Goal: Task Accomplishment & Management: Use online tool/utility

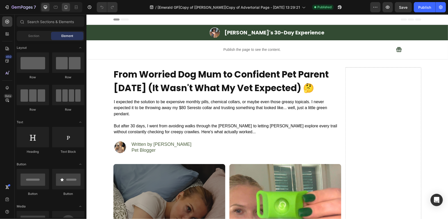
click at [68, 7] on icon at bounding box center [65, 7] width 5 height 5
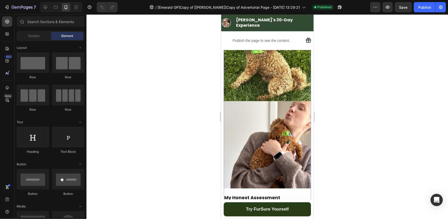
scroll to position [1368, 0]
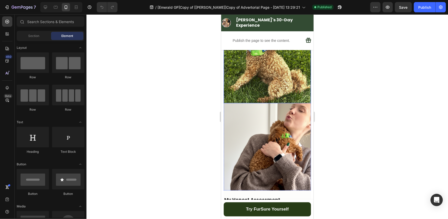
click at [243, 103] on img at bounding box center [266, 59] width 87 height 87
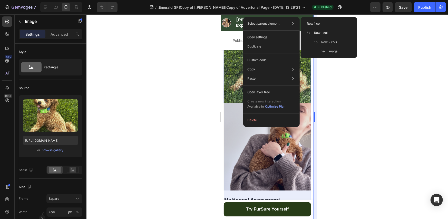
click at [317, 42] on icon at bounding box center [315, 42] width 3 height 2
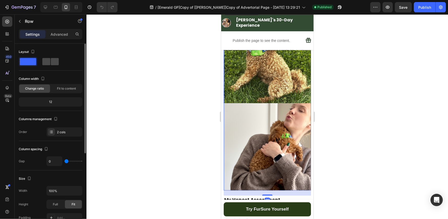
click at [54, 60] on span at bounding box center [55, 61] width 8 height 7
type input "12"
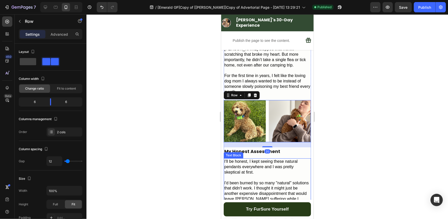
scroll to position [1282, 0]
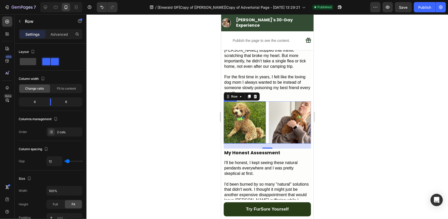
click at [256, 143] on img at bounding box center [244, 122] width 42 height 42
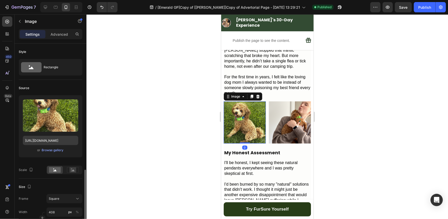
scroll to position [171, 0]
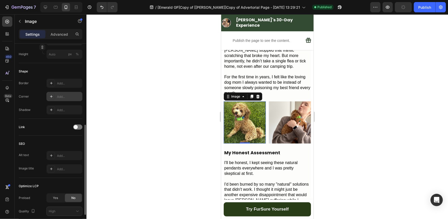
click at [49, 96] on icon at bounding box center [51, 96] width 4 height 4
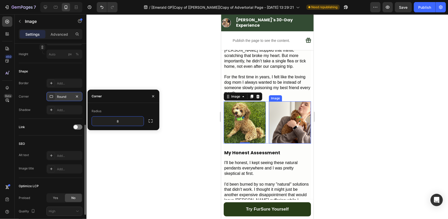
click at [275, 136] on img at bounding box center [290, 122] width 42 height 42
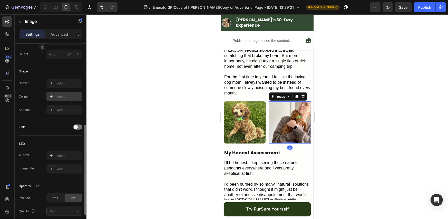
click at [49, 98] on icon at bounding box center [51, 96] width 4 height 4
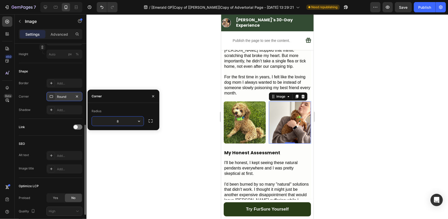
click at [53, 77] on div "Shape Border Add... Corner Round Shadow Add..." at bounding box center [51, 91] width 64 height 56
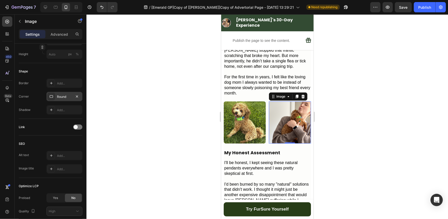
click at [184, 99] on div at bounding box center [266, 116] width 361 height 204
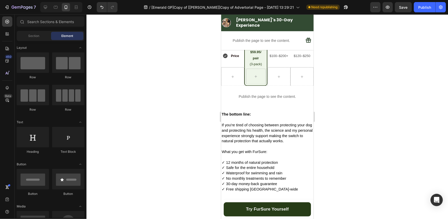
scroll to position [1795, 0]
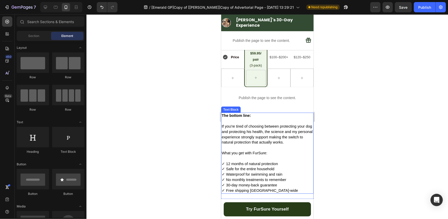
click at [245, 117] on strong "The bottom line:" at bounding box center [235, 115] width 29 height 4
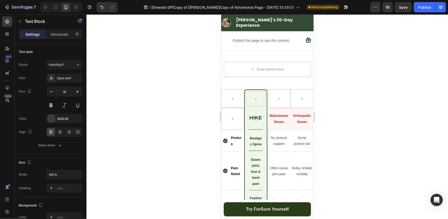
scroll to position [1539, 0]
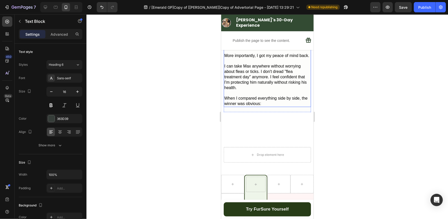
click at [250, 89] on span "I can take Max anywhere without worrying about fleas or ticks. I don't dread "f…" at bounding box center [265, 77] width 82 height 26
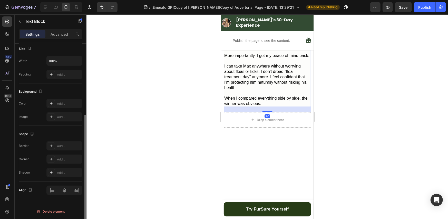
scroll to position [1453, 0]
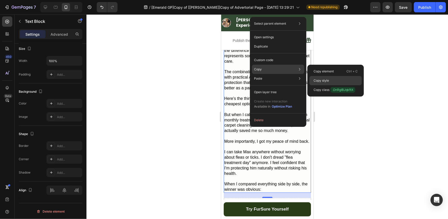
click at [332, 79] on div "Copy style" at bounding box center [335, 80] width 52 height 9
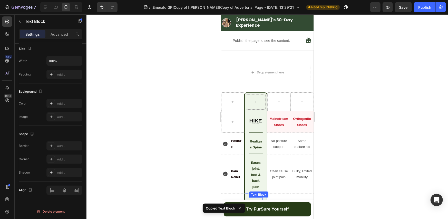
scroll to position [1539, 0]
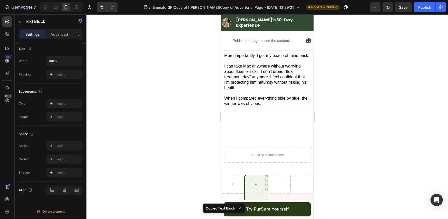
click at [258, 89] on span "I can take Max anywhere without worrying about fleas or ticks. I don't dread "f…" at bounding box center [265, 77] width 82 height 26
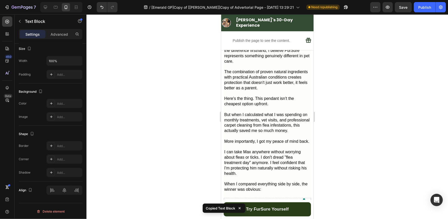
drag, startPoint x: 197, startPoint y: 123, endPoint x: 8, endPoint y: 108, distance: 189.9
click at [197, 123] on div at bounding box center [266, 116] width 361 height 204
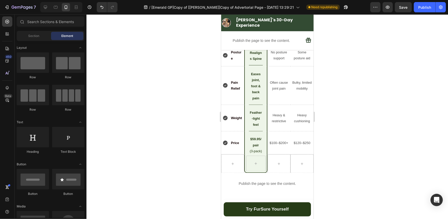
scroll to position [1795, 0]
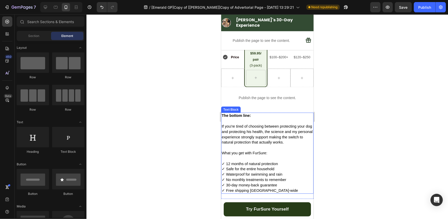
click at [247, 144] on span "If you're tired of choosing between protecting your dog and protecting his heal…" at bounding box center [266, 134] width 91 height 20
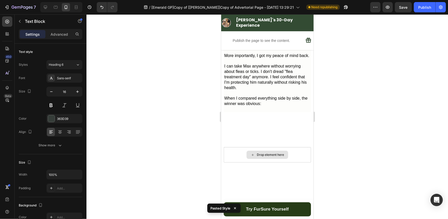
scroll to position [1453, 0]
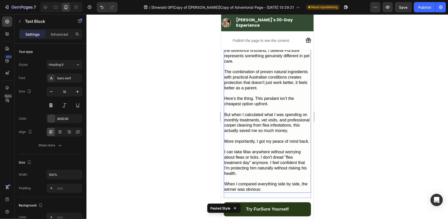
click at [261, 112] on p at bounding box center [267, 108] width 86 height 5
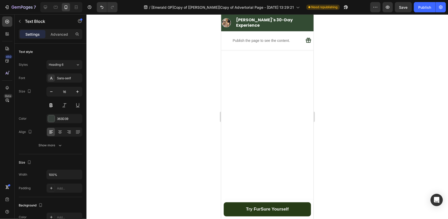
scroll to position [1795, 0]
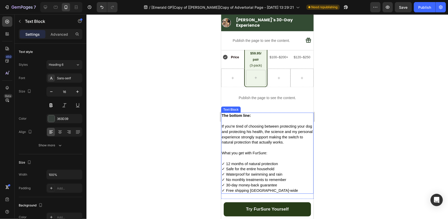
click at [270, 143] on span "If you're tired of choosing between protecting your dog and protecting his heal…" at bounding box center [266, 134] width 91 height 20
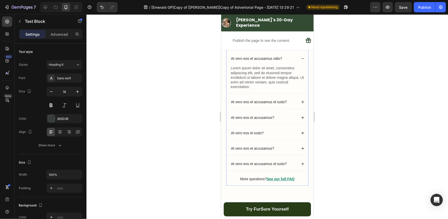
scroll to position [1966, 0]
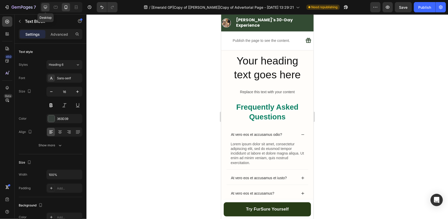
click at [47, 8] on icon at bounding box center [45, 7] width 5 height 5
type input "18"
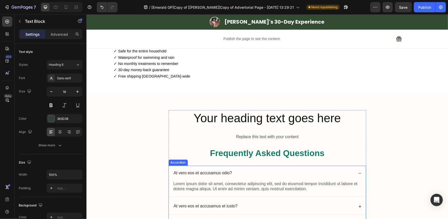
scroll to position [1767, 0]
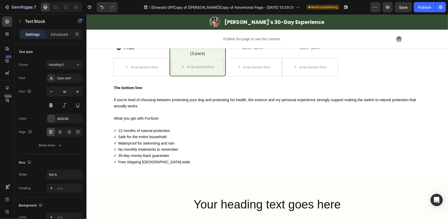
click at [155, 85] on p "The bottom line:" at bounding box center [267, 87] width 307 height 6
click at [156, 89] on p "The bottom line:" at bounding box center [267, 87] width 307 height 6
click at [122, 72] on div "Drop element here" at bounding box center [141, 67] width 56 height 18
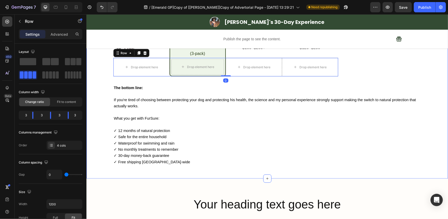
click at [125, 81] on div "Drop element here Drop element here Row Drop element here Drop element here Row…" at bounding box center [266, 58] width 361 height 226
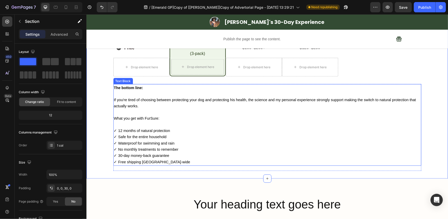
click at [128, 91] on p "To enrich screen reader interactions, please activate Accessibility in Grammarl…" at bounding box center [267, 94] width 307 height 6
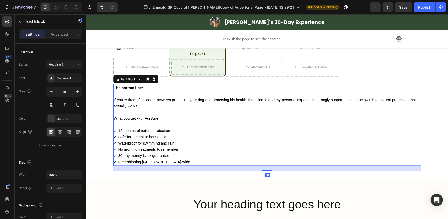
scroll to position [1853, 0]
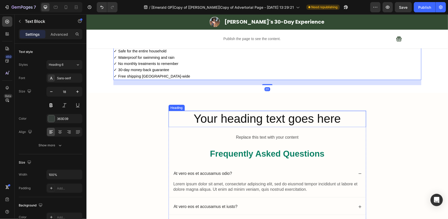
click at [230, 120] on h2 "Your heading text goes here" at bounding box center [266, 119] width 197 height 16
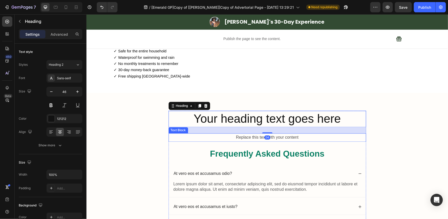
click at [231, 134] on div "Replace this text with your content" at bounding box center [266, 137] width 197 height 8
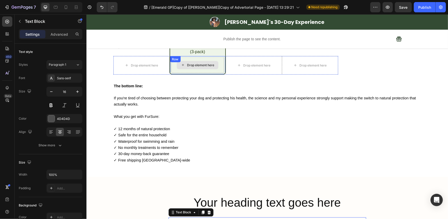
scroll to position [1767, 0]
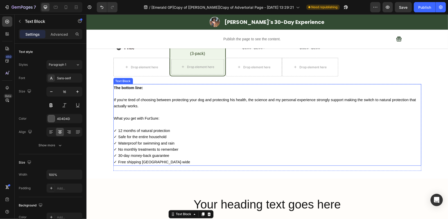
click at [155, 130] on span "✓ 12 months of natural protection" at bounding box center [142, 130] width 56 height 4
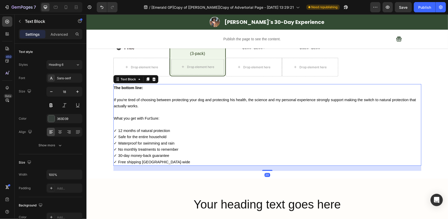
click at [160, 125] on p at bounding box center [267, 124] width 307 height 6
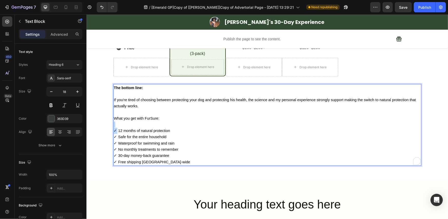
click at [160, 125] on p "To enrich screen reader interactions, please activate Accessibility in Grammarl…" at bounding box center [267, 124] width 307 height 6
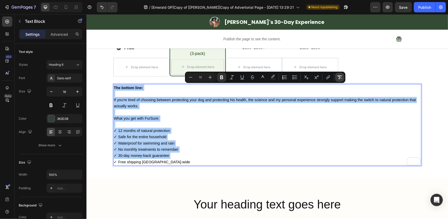
click at [343, 79] on button "Remove Format" at bounding box center [339, 77] width 9 height 9
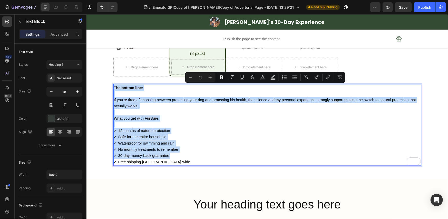
type input "18"
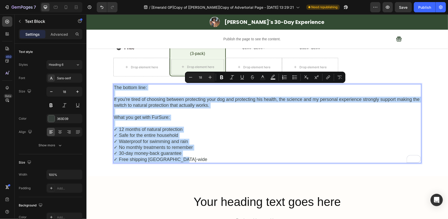
click at [133, 120] on p "To enrich screen reader interactions, please activate Accessibility in Grammarl…" at bounding box center [267, 123] width 307 height 6
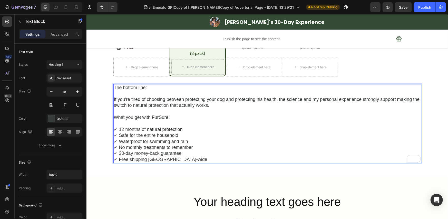
click at [113, 98] on div "The bottom line: If you're tired of choosing between protecting your dog and pr…" at bounding box center [267, 123] width 308 height 79
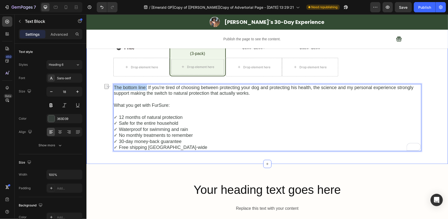
drag, startPoint x: 141, startPoint y: 88, endPoint x: 109, endPoint y: 88, distance: 32.1
click at [109, 88] on div "Drop element here Drop element here Row Drop element here Drop element here Row…" at bounding box center [266, 50] width 361 height 211
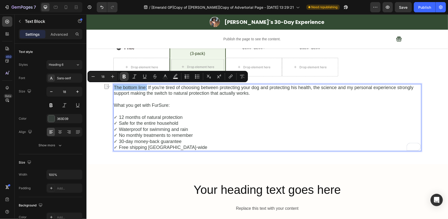
drag, startPoint x: 122, startPoint y: 77, endPoint x: 20, endPoint y: 77, distance: 102.1
click at [122, 77] on icon "Editor contextual toolbar" at bounding box center [124, 76] width 5 height 5
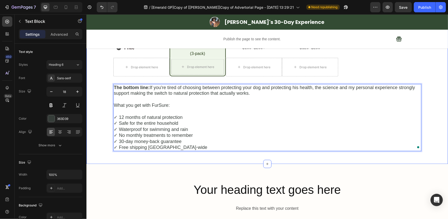
click at [104, 98] on div "Drop element here Drop element here Row Drop element here Drop element here Row…" at bounding box center [266, 50] width 361 height 211
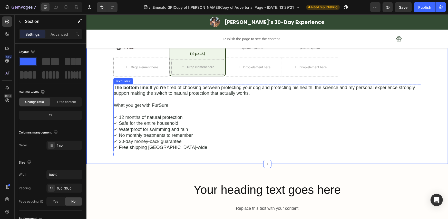
click at [127, 96] on p "The bottom line: If you're tired of choosing between protecting your dog and pr…" at bounding box center [267, 90] width 307 height 12
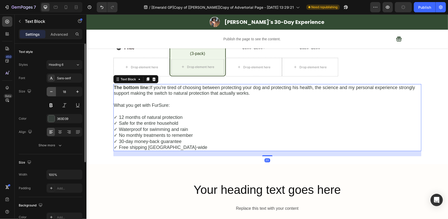
click at [49, 90] on icon "button" at bounding box center [51, 91] width 5 height 5
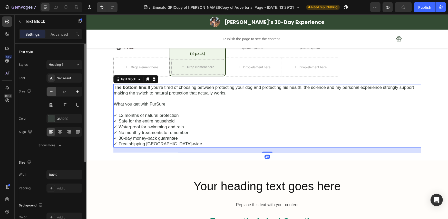
click at [49, 90] on icon "button" at bounding box center [51, 91] width 5 height 5
type input "16"
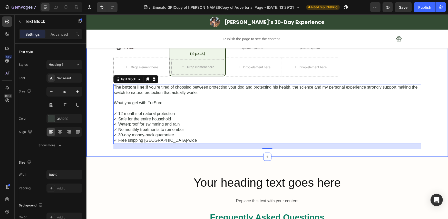
click at [105, 100] on div "Drop element here Drop element here Row Drop element here Drop element here Row…" at bounding box center [266, 47] width 361 height 204
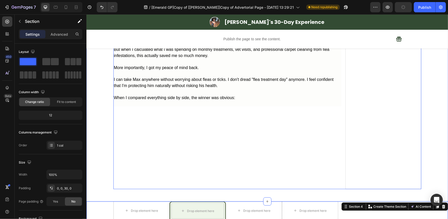
scroll to position [1511, 0]
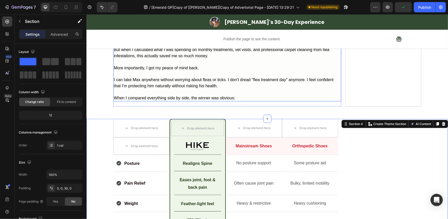
click at [187, 94] on p at bounding box center [227, 91] width 227 height 6
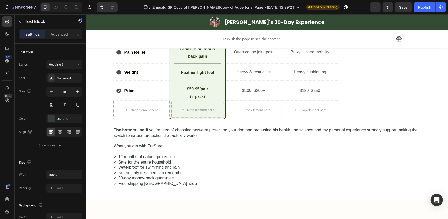
scroll to position [1682, 0]
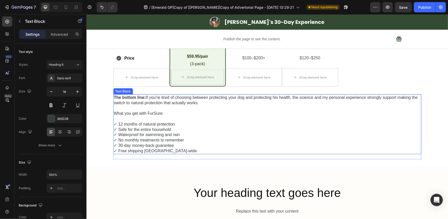
click at [187, 106] on p "Rich Text Editor. Editing area: main" at bounding box center [267, 107] width 307 height 5
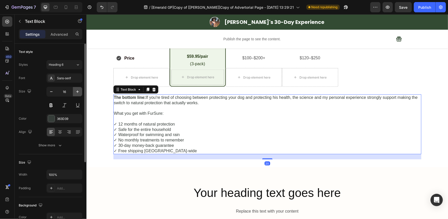
click at [78, 91] on icon "button" at bounding box center [77, 91] width 5 height 5
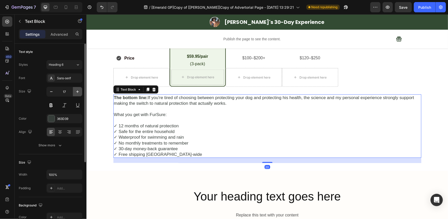
click at [78, 91] on icon "button" at bounding box center [77, 91] width 3 height 3
type input "18"
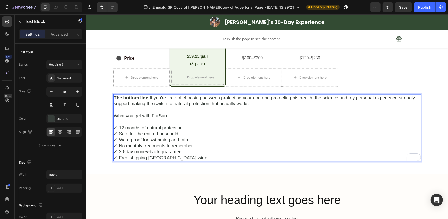
click at [114, 128] on p "✓ 12 months of natural protection ✓ Safe for the entire household ✓ Waterproof …" at bounding box center [267, 143] width 307 height 36
click at [102, 114] on div "Drop element here Drop element here Row Drop element here Drop element here Row…" at bounding box center [266, 60] width 361 height 211
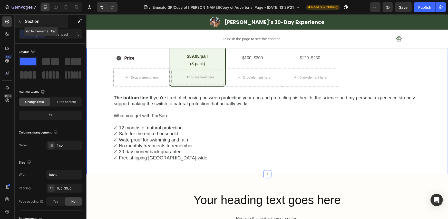
click at [38, 24] on p "Section" at bounding box center [46, 21] width 42 height 6
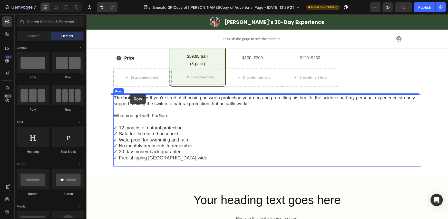
drag, startPoint x: 125, startPoint y: 74, endPoint x: 129, endPoint y: 94, distance: 20.2
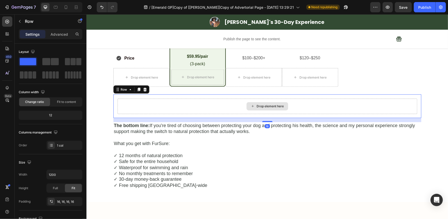
click at [134, 109] on div "Drop element here" at bounding box center [267, 105] width 300 height 15
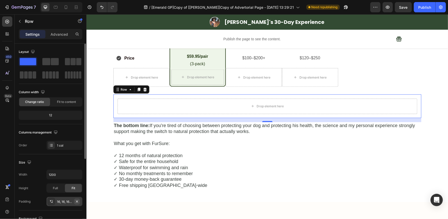
click at [77, 200] on icon "button" at bounding box center [77, 201] width 4 height 4
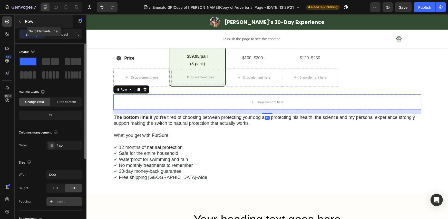
click at [34, 21] on p "Row" at bounding box center [47, 21] width 44 height 6
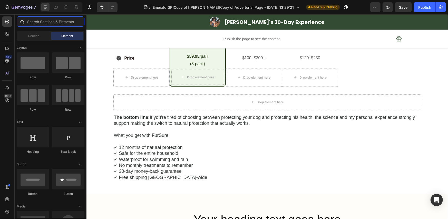
click at [54, 21] on input "text" at bounding box center [51, 21] width 68 height 10
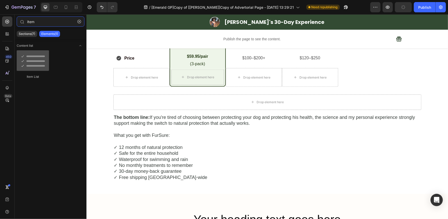
type input "item"
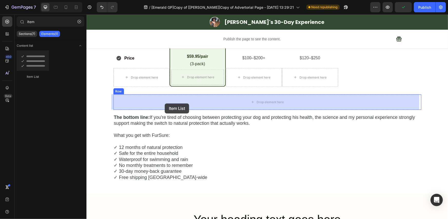
drag, startPoint x: 131, startPoint y: 71, endPoint x: 164, endPoint y: 103, distance: 45.9
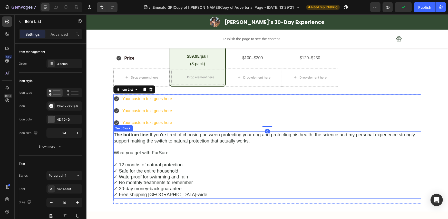
click at [144, 138] on p "The bottom line: If you're tired of choosing between protecting your dog and pr…" at bounding box center [267, 138] width 307 height 12
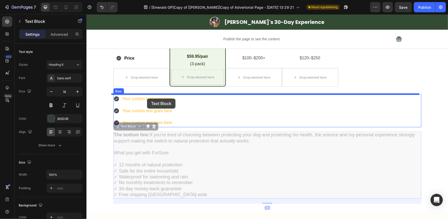
drag, startPoint x: 129, startPoint y: 127, endPoint x: 147, endPoint y: 98, distance: 34.1
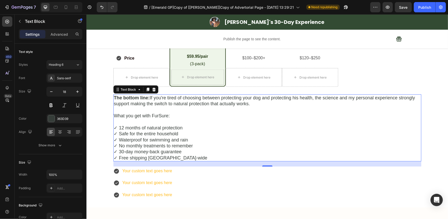
click at [117, 129] on p "✓ 12 months of natural protection ✓ Safe for the entire household ✓ Waterproof …" at bounding box center [267, 143] width 307 height 36
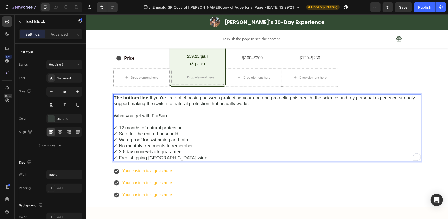
click at [117, 129] on p "✓ 12 months of natural protection ✓ Safe for the entire household ✓ Waterproof …" at bounding box center [267, 143] width 307 height 36
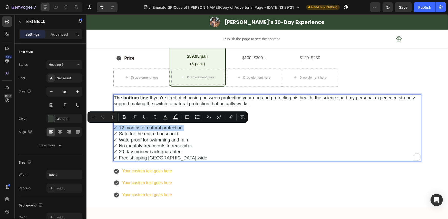
click at [117, 128] on p "✓ 12 months of natural protection ✓ Safe for the entire household ✓ Waterproof …" at bounding box center [267, 143] width 307 height 36
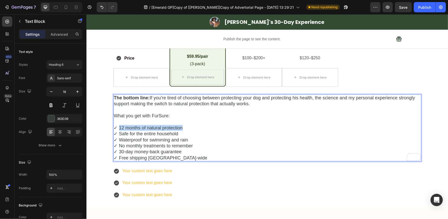
drag, startPoint x: 117, startPoint y: 127, endPoint x: 176, endPoint y: 126, distance: 59.3
click at [176, 126] on p "✓ 12 months of natural protection ✓ Safe for the entire household ✓ Waterproof …" at bounding box center [267, 143] width 307 height 36
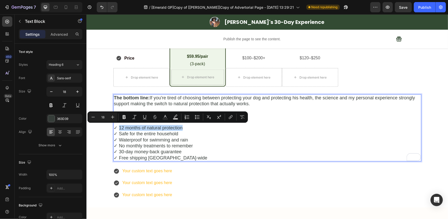
copy p "12 months of natural protection"
click at [151, 169] on div "Your custom text goes here" at bounding box center [146, 170] width 51 height 9
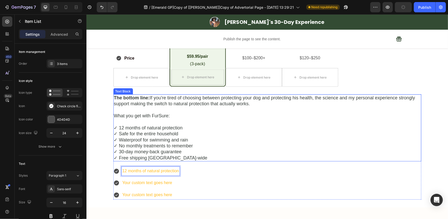
click at [207, 152] on p "✓ 12 months of natural protection ✓ Safe for the entire household ✓ Waterproof …" at bounding box center [267, 143] width 307 height 36
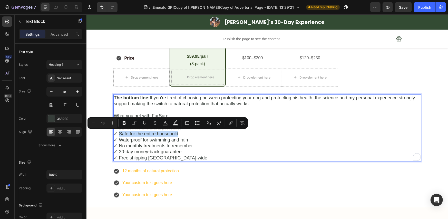
drag, startPoint x: 187, startPoint y: 134, endPoint x: 116, endPoint y: 134, distance: 71.6
click at [139, 181] on p "Your custom text goes here" at bounding box center [150, 182] width 57 height 7
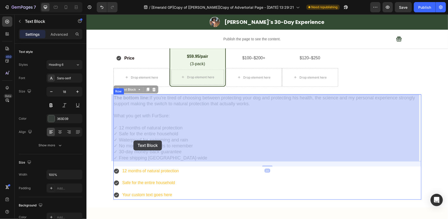
drag, startPoint x: 189, startPoint y: 139, endPoint x: 150, endPoint y: 139, distance: 39.2
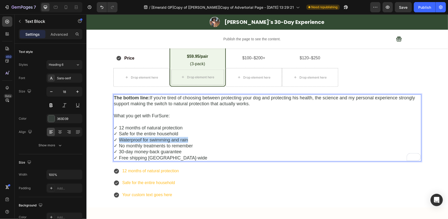
drag, startPoint x: 184, startPoint y: 139, endPoint x: 117, endPoint y: 139, distance: 66.9
click at [117, 139] on p "✓ 12 months of natural protection ✓ Safe for the entire household ✓ Waterproof …" at bounding box center [267, 143] width 307 height 36
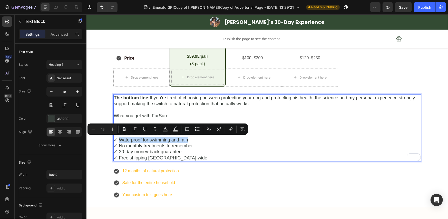
copy p "Waterproof for swimming and rain"
click at [125, 192] on p "Your custom text goes here" at bounding box center [150, 194] width 57 height 7
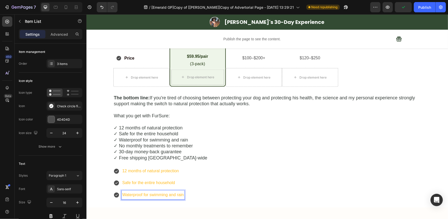
click at [200, 188] on div "12 months of natural protection Safe for the entire household Waterproof for sw…" at bounding box center [267, 182] width 308 height 33
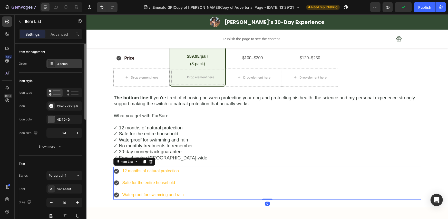
click at [68, 67] on div "3 items" at bounding box center [64, 63] width 36 height 9
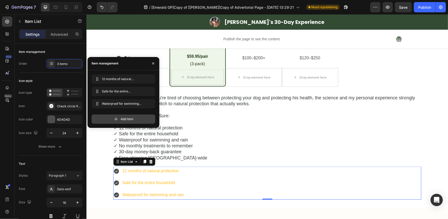
click at [121, 121] on span "Add item" at bounding box center [127, 119] width 13 height 5
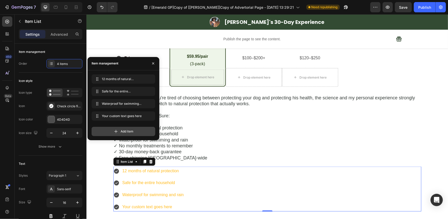
click at [118, 133] on icon at bounding box center [115, 131] width 5 height 5
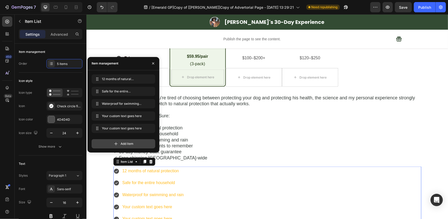
click at [115, 145] on icon at bounding box center [115, 143] width 5 height 5
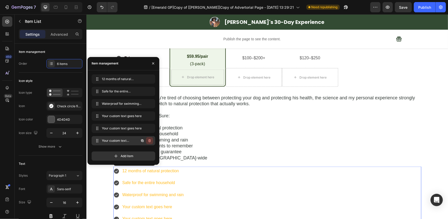
click at [147, 141] on button "button" at bounding box center [149, 140] width 7 height 7
click at [147, 141] on div "Delete" at bounding box center [145, 140] width 9 height 5
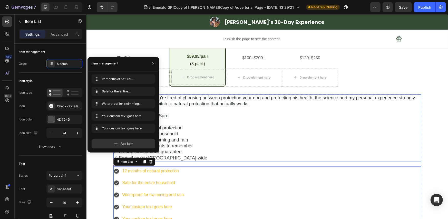
click at [180, 148] on p "✓ 12 months of natural protection ✓ Safe for the entire household ✓ Waterproof …" at bounding box center [267, 143] width 307 height 36
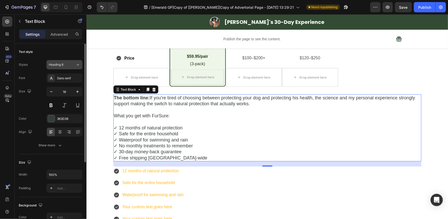
click at [65, 68] on button "Heading 6" at bounding box center [64, 64] width 36 height 9
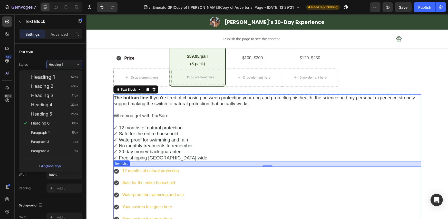
click at [136, 179] on p "Safe for the entire household" at bounding box center [153, 182] width 62 height 7
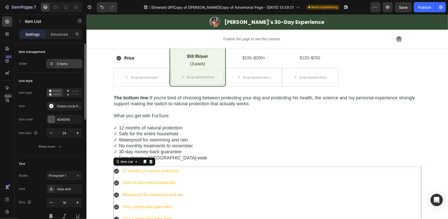
click at [70, 66] on div "5 items" at bounding box center [64, 63] width 36 height 9
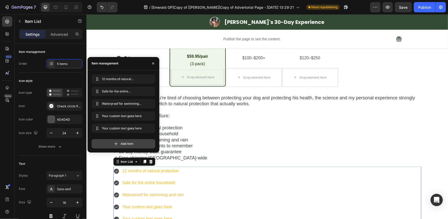
click at [111, 144] on div "Add item" at bounding box center [124, 143] width 64 height 9
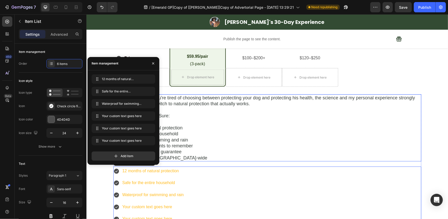
click at [195, 146] on p "✓ 12 months of natural protection ✓ Safe for the entire household ✓ Waterproof …" at bounding box center [267, 143] width 307 height 36
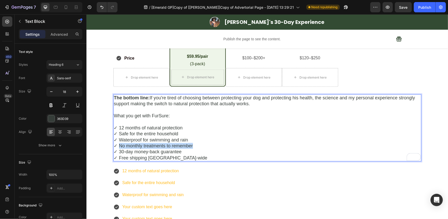
drag, startPoint x: 203, startPoint y: 146, endPoint x: 116, endPoint y: 146, distance: 87.2
click at [116, 146] on p "✓ 12 months of natural protection ✓ Safe for the entire household ✓ Waterproof …" at bounding box center [267, 143] width 307 height 36
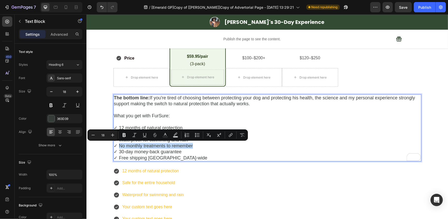
copy p "No monthly treatments to remember"
click at [133, 208] on div "Your custom text goes here" at bounding box center [152, 206] width 63 height 9
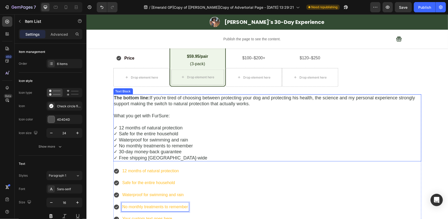
scroll to position [1767, 0]
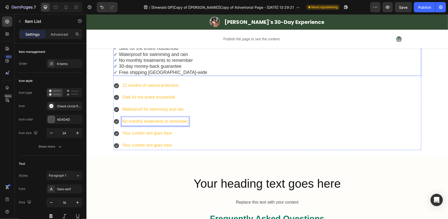
click at [170, 72] on p "✓ 12 months of natural protection ✓ Safe for the entire household ✓ Waterproof …" at bounding box center [267, 57] width 307 height 36
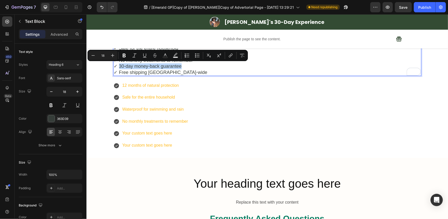
drag, startPoint x: 184, startPoint y: 68, endPoint x: 117, endPoint y: 67, distance: 67.2
click at [117, 67] on p "✓ 12 months of natural protection ✓ Safe for the entire household ✓ Waterproof …" at bounding box center [267, 57] width 307 height 36
copy p "30-day money-back guarantee"
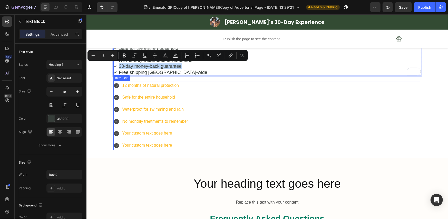
click at [151, 130] on p "Your custom text goes here" at bounding box center [155, 133] width 66 height 7
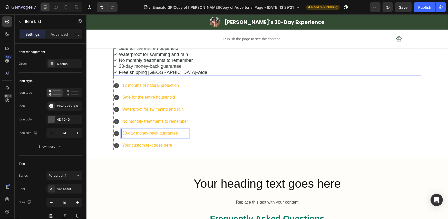
click at [189, 73] on p "✓ 12 months of natural protection ✓ Safe for the entire household ✓ Waterproof …" at bounding box center [267, 57] width 307 height 36
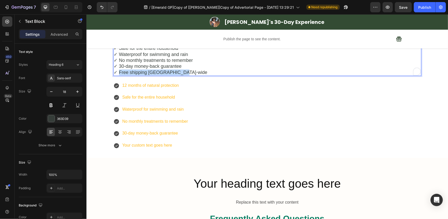
drag, startPoint x: 192, startPoint y: 72, endPoint x: 117, endPoint y: 72, distance: 74.1
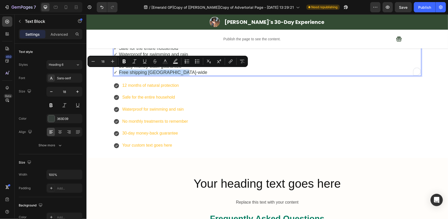
copy p "Free shipping [GEOGRAPHIC_DATA]-wide"
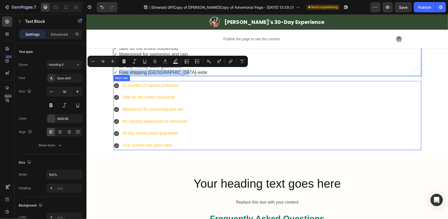
click at [145, 142] on p "Your custom text goes here" at bounding box center [155, 145] width 66 height 7
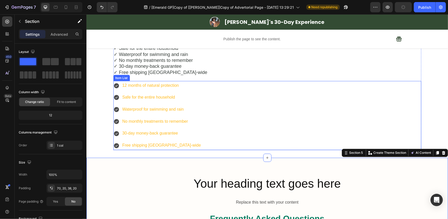
click at [200, 144] on div "12 months of natural protection Safe for the entire household Waterproof for sw…" at bounding box center [267, 115] width 308 height 69
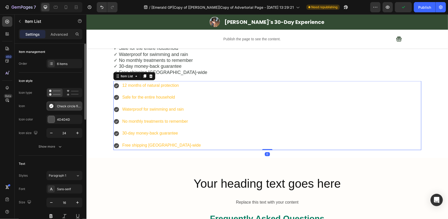
click at [64, 107] on div "Check circle filled" at bounding box center [69, 106] width 24 height 5
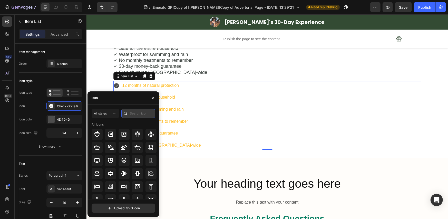
click at [136, 112] on input "text" at bounding box center [138, 113] width 34 height 9
type input "check"
click at [138, 137] on div at bounding box center [137, 134] width 11 height 11
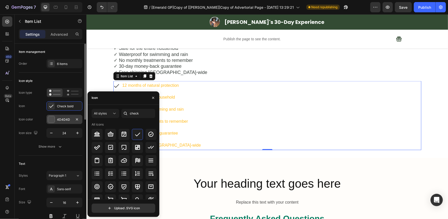
click at [60, 121] on div "4D4D4D" at bounding box center [64, 119] width 15 height 5
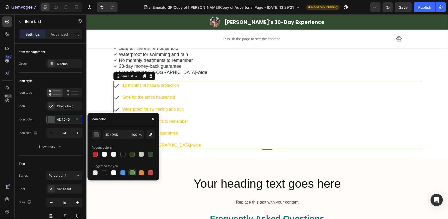
click at [133, 171] on div at bounding box center [132, 172] width 5 height 5
type input "5E8E49"
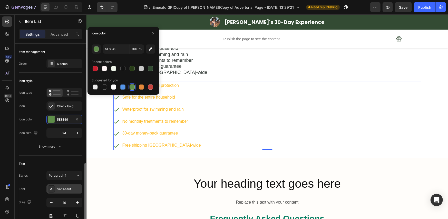
scroll to position [85, 0]
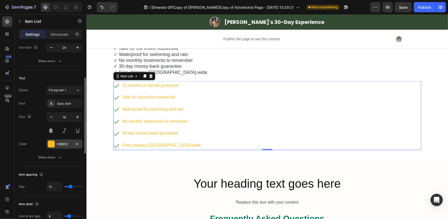
click at [57, 144] on div "FEB91C" at bounding box center [64, 144] width 15 height 5
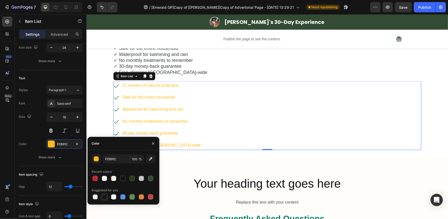
click at [106, 197] on div at bounding box center [104, 196] width 5 height 5
type input "151515"
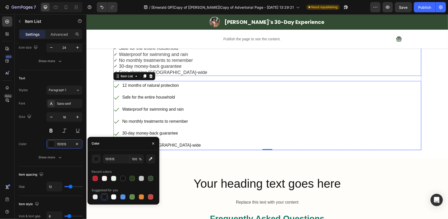
click at [177, 71] on p "✓ 12 months of natural protection ✓ Safe for the entire household ✓ Waterproof …" at bounding box center [267, 57] width 307 height 36
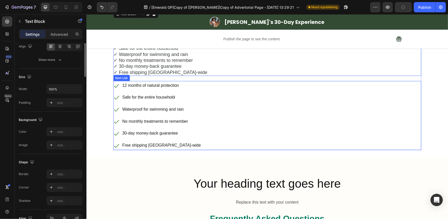
scroll to position [0, 0]
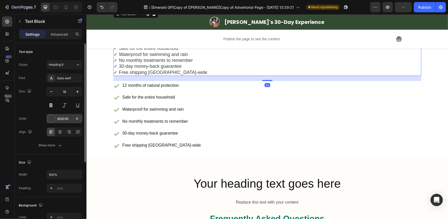
click at [66, 118] on div "363D39" at bounding box center [64, 118] width 15 height 5
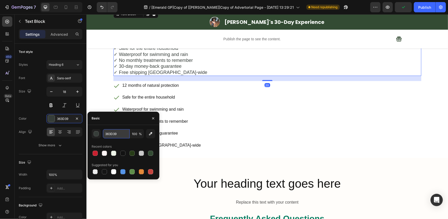
click at [115, 133] on input "363D39" at bounding box center [116, 133] width 27 height 9
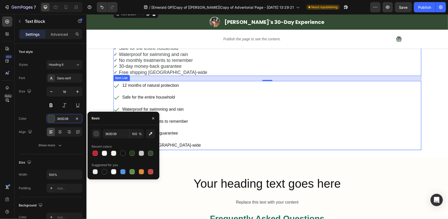
click at [225, 118] on div "12 months of natural protection Safe for the entire household Waterproof for sw…" at bounding box center [267, 115] width 308 height 69
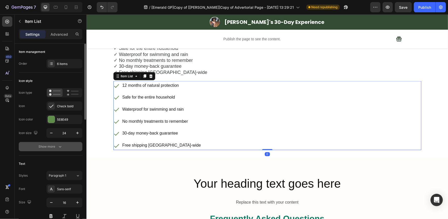
scroll to position [85, 0]
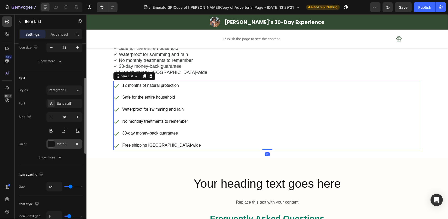
click at [60, 144] on div "151515" at bounding box center [64, 144] width 15 height 5
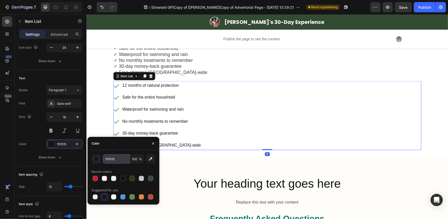
click at [115, 161] on input "151515" at bounding box center [116, 158] width 27 height 9
paste input "363D39"
type input "363D39"
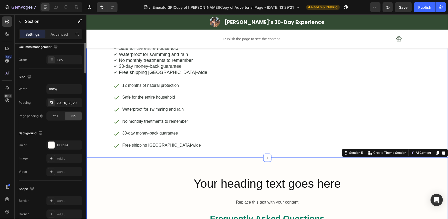
scroll to position [0, 0]
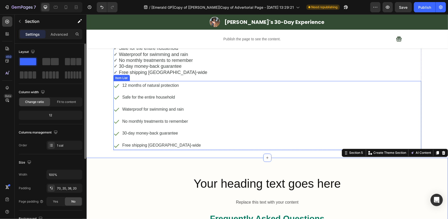
click at [195, 68] on p "✓ 12 months of natural protection ✓ Safe for the entire household ✓ Waterproof …" at bounding box center [267, 57] width 307 height 36
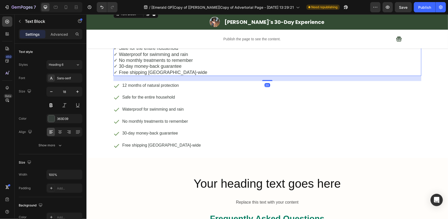
scroll to position [1682, 0]
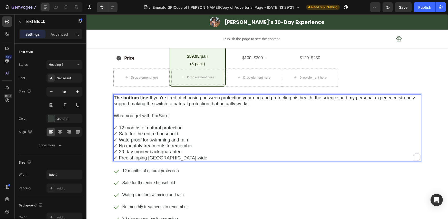
click at [177, 154] on p "✓ 12 months of natural protection ✓ Safe for the entire household ✓ Waterproof …" at bounding box center [267, 143] width 307 height 36
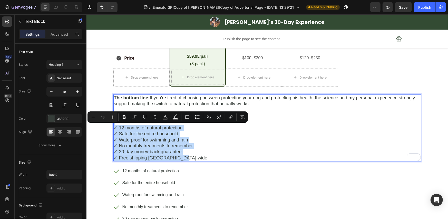
drag, startPoint x: 178, startPoint y: 158, endPoint x: 116, endPoint y: 122, distance: 71.9
click at [116, 122] on div "The bottom line: If you're tired of choosing between protecting your dog and pr…" at bounding box center [267, 127] width 308 height 67
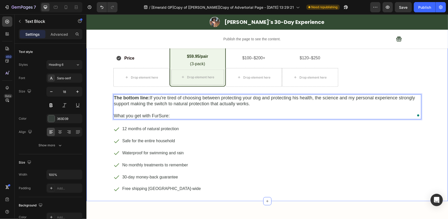
click at [104, 120] on div "Drop element here Drop element here Row Drop element here Drop element here Row…" at bounding box center [266, 74] width 361 height 238
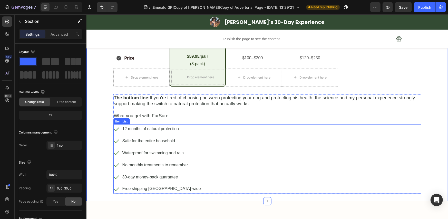
click at [209, 137] on div "12 months of natural protection Safe for the entire household Waterproof for sw…" at bounding box center [267, 158] width 308 height 69
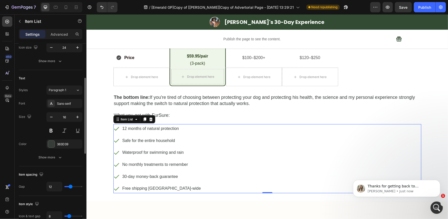
scroll to position [171, 0]
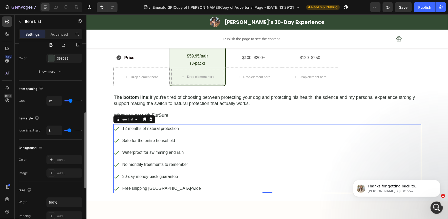
type input "6"
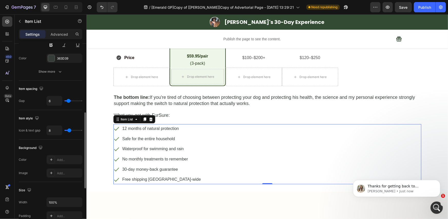
type input "5"
type input "3"
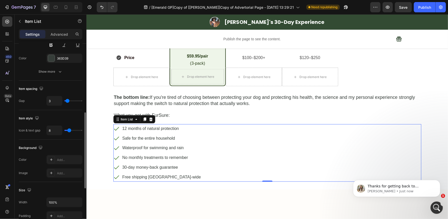
type input "4"
type input "5"
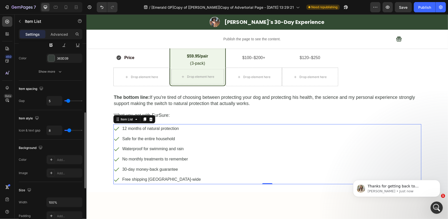
type input "5"
click at [68, 100] on input "range" at bounding box center [73, 100] width 18 height 1
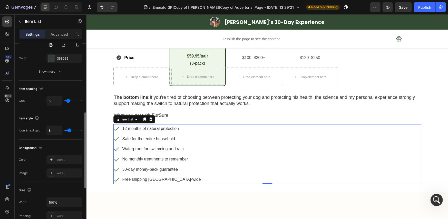
click at [67, 129] on div "8" at bounding box center [64, 130] width 36 height 10
type input "5"
type input "7"
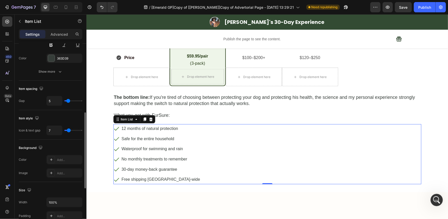
type input "8"
type input "9"
type input "10"
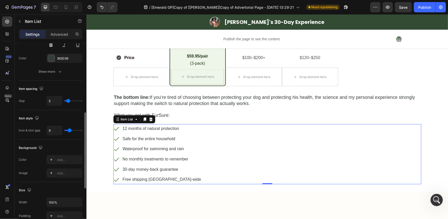
type input "10"
type input "11"
type input "12"
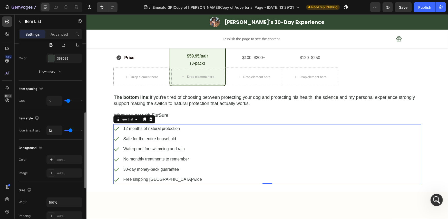
click at [70, 130] on input "range" at bounding box center [73, 130] width 18 height 1
click at [68, 138] on div "Item style Icon & text gap 12" at bounding box center [51, 124] width 64 height 29
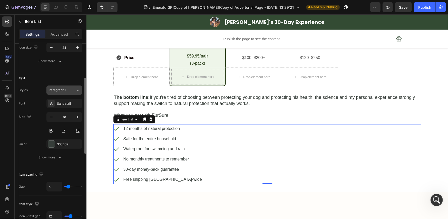
click at [72, 88] on div "Paragraph 1" at bounding box center [62, 90] width 27 height 5
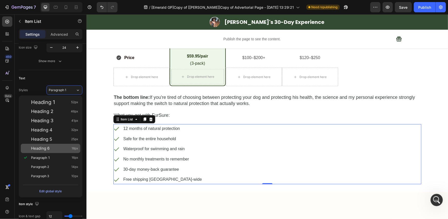
click at [59, 148] on div "Heading 6 18px" at bounding box center [54, 148] width 47 height 5
type input "18"
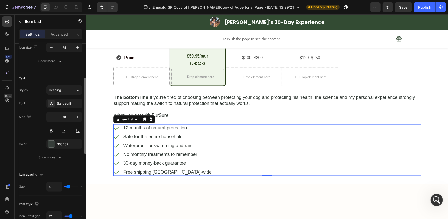
click at [31, 147] on div "Color 363D39" at bounding box center [51, 143] width 64 height 9
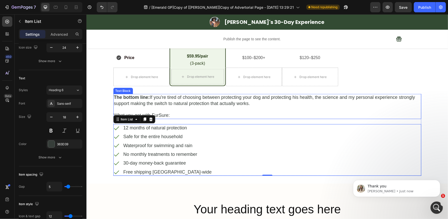
scroll to position [1767, 0]
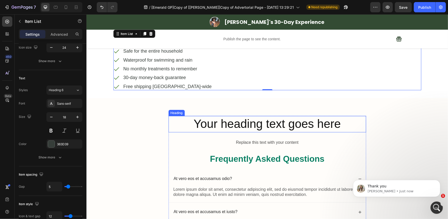
click at [276, 126] on h2 "Your heading text goes here" at bounding box center [266, 124] width 197 height 16
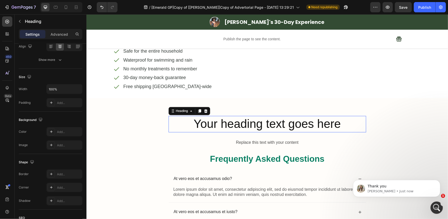
click at [276, 126] on p "Your heading text goes here" at bounding box center [267, 123] width 196 height 15
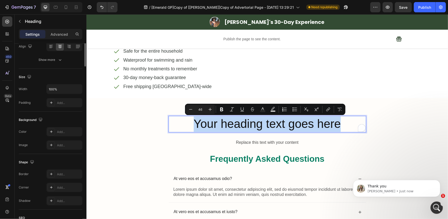
scroll to position [0, 0]
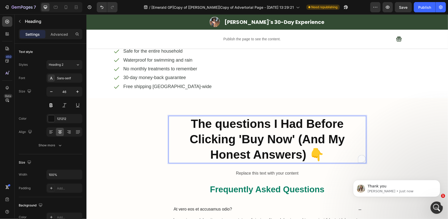
click at [189, 144] on strong "The questions I Had Before Clicking 'Buy Now' (And My Honest Answers) 👇" at bounding box center [266, 139] width 155 height 44
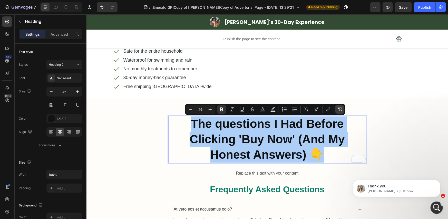
click at [338, 107] on icon "Editor contextual toolbar" at bounding box center [339, 109] width 5 height 4
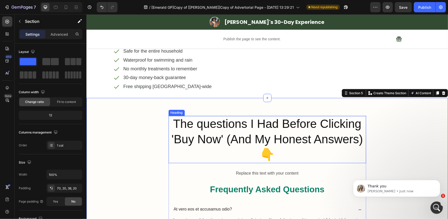
click at [217, 138] on p "The questions I Had Before Clicking 'Buy Now' (And My Honest Answers) 👇" at bounding box center [267, 139] width 196 height 46
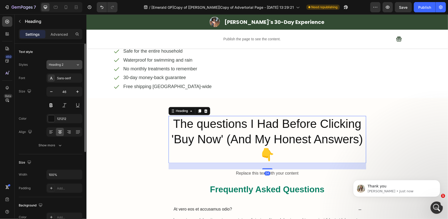
click at [65, 63] on div "Heading 2" at bounding box center [59, 64] width 21 height 5
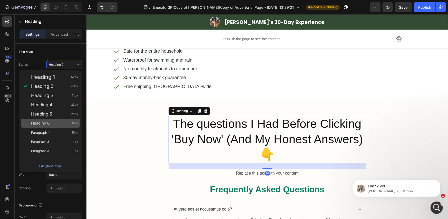
click at [52, 121] on div "Heading 6 18px" at bounding box center [54, 123] width 47 height 5
type input "18"
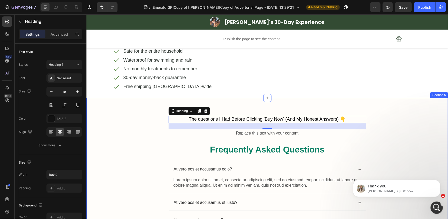
click at [157, 123] on div "The questions I Had Before Clicking 'Buy Now' (And My Honest Answers) 👇 Heading…" at bounding box center [266, 208] width 351 height 185
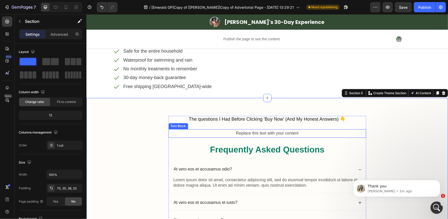
click at [236, 133] on div "Replace this text with your content" at bounding box center [266, 133] width 197 height 8
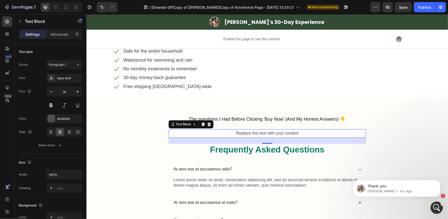
click at [231, 131] on div "Replace this text with your content" at bounding box center [266, 133] width 197 height 8
click at [231, 131] on p "Replace this text with your content" at bounding box center [267, 133] width 196 height 7
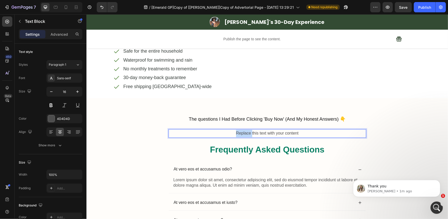
click at [231, 131] on p "Replace this text with your content" at bounding box center [267, 133] width 196 height 7
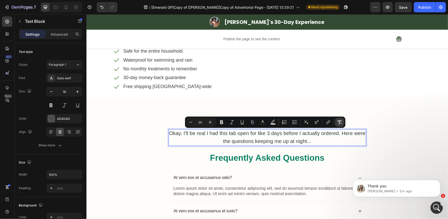
click at [341, 121] on icon "Editor contextual toolbar" at bounding box center [339, 122] width 5 height 5
type input "16"
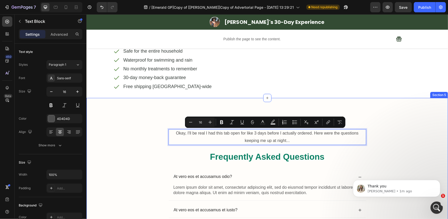
click at [132, 143] on div "The questions I Had Before Clicking 'Buy Now' (And My Honest Answers) 👇 Heading…" at bounding box center [266, 212] width 351 height 192
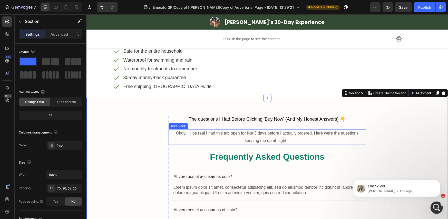
click at [214, 138] on p "Okay, I'll be real I had this tab open for like 3 days before I actually ordere…" at bounding box center [267, 137] width 196 height 15
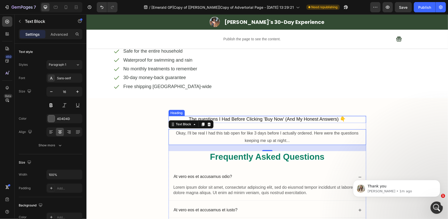
click at [284, 120] on p "The questions I Had Before Clicking 'Buy Now' (And My Honest Answers) 👇" at bounding box center [267, 119] width 196 height 6
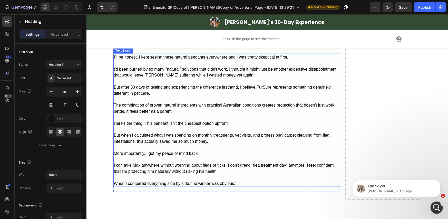
scroll to position [1340, 0]
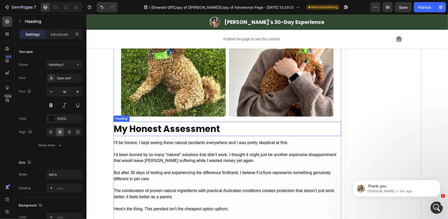
click at [183, 130] on h2 "My Honest Assessment" at bounding box center [227, 128] width 228 height 15
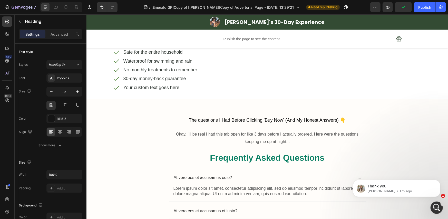
scroll to position [1767, 0]
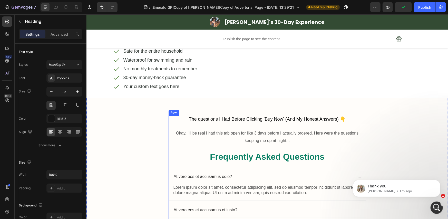
click at [233, 123] on div "The questions I Had Before Clicking 'Buy Now' (And My Honest Answers) 👇 Heading…" at bounding box center [266, 210] width 197 height 188
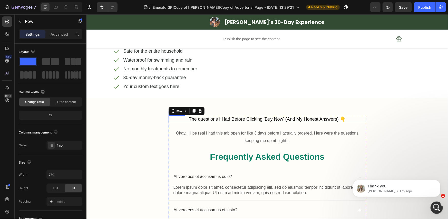
click at [214, 115] on div "The questions I Had Before Clicking 'Buy Now' (And My Honest Answers) 👇 Heading…" at bounding box center [266, 208] width 361 height 220
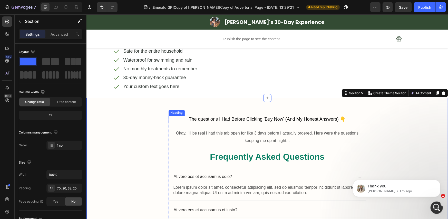
click at [215, 117] on h2 "The questions I Had Before Clicking 'Buy Now' (And My Honest Answers) 👇" at bounding box center [266, 119] width 197 height 7
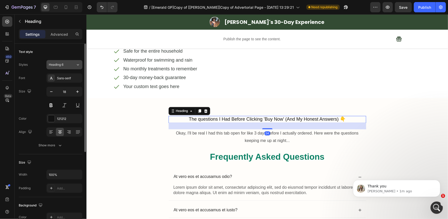
click at [64, 65] on div "Heading 6" at bounding box center [59, 64] width 21 height 5
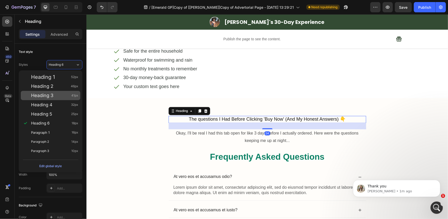
click at [63, 92] on div "Heading 3 41px" at bounding box center [51, 95] width 60 height 9
type input "41"
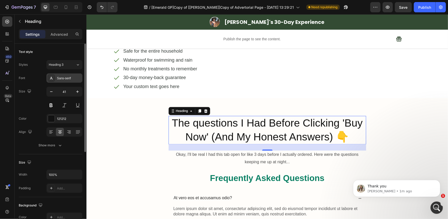
click at [67, 78] on div "Sans-serif" at bounding box center [69, 78] width 24 height 5
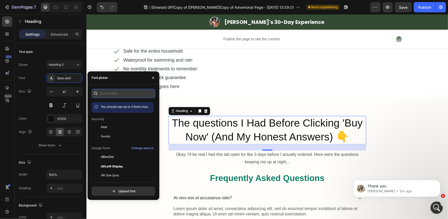
click at [108, 94] on input "text" at bounding box center [124, 93] width 64 height 9
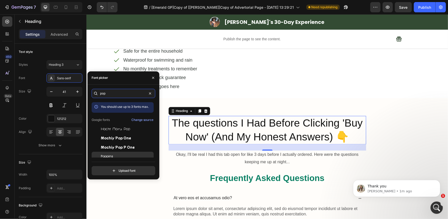
type input "pop"
click at [108, 156] on span "Poppins" at bounding box center [107, 156] width 12 height 5
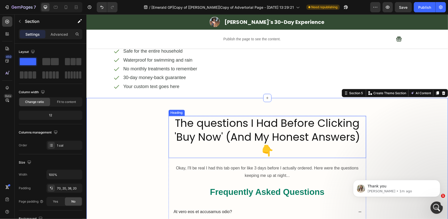
click at [308, 144] on h2 "The questions I Had Before Clicking 'Buy Now' (And My Honest Answers) 👇" at bounding box center [266, 137] width 197 height 42
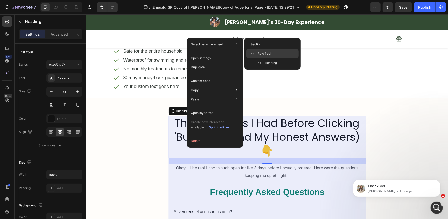
click at [255, 53] on span at bounding box center [253, 54] width 7 height 4
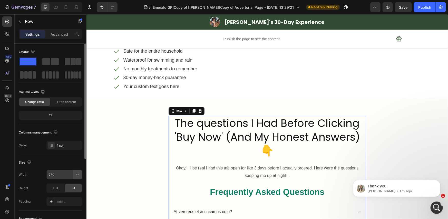
click at [77, 174] on icon "button" at bounding box center [77, 174] width 2 height 1
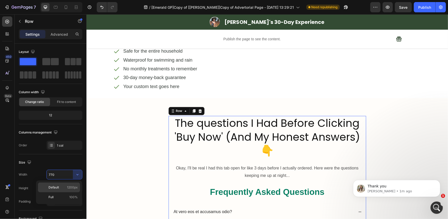
click at [61, 188] on p "Default 1200px" at bounding box center [62, 187] width 29 height 5
type input "1200"
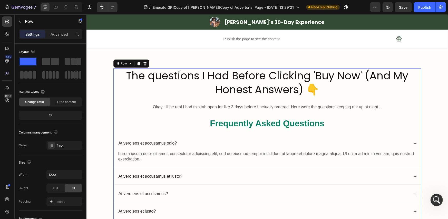
scroll to position [1818, 0]
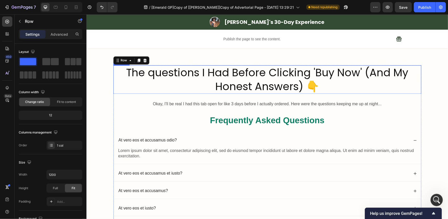
click at [168, 74] on h2 "The questions I Had Before Clicking 'Buy Now' (And My Honest Answers) 👇" at bounding box center [267, 79] width 308 height 28
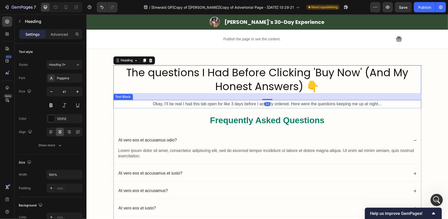
click at [169, 102] on p "Okay, I'll be real I had this tab open for like 3 days before I actually ordere…" at bounding box center [267, 103] width 307 height 7
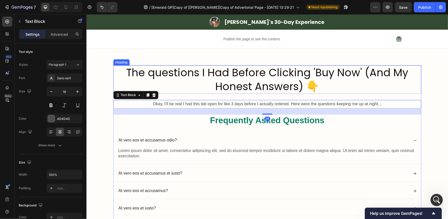
click at [164, 82] on h2 "The questions I Had Before Clicking 'Buy Now' (And My Honest Answers) 👇" at bounding box center [267, 79] width 308 height 28
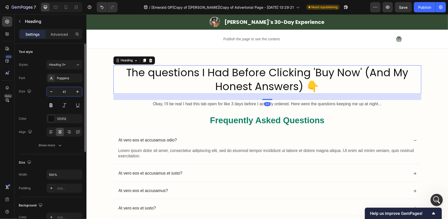
click at [59, 91] on input "41" at bounding box center [64, 91] width 17 height 9
type input "1"
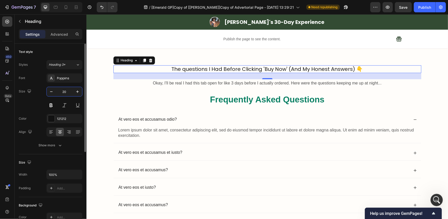
type input "20"
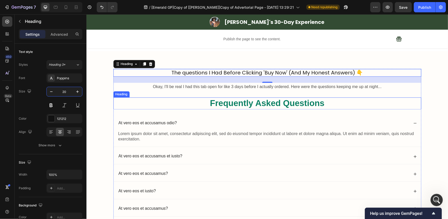
scroll to position [1732, 0]
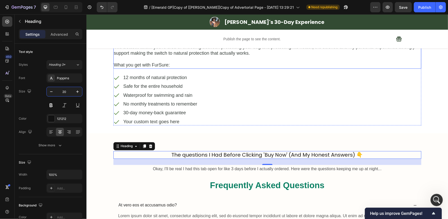
click at [165, 66] on p "What you get with FurSure:" at bounding box center [267, 65] width 307 height 6
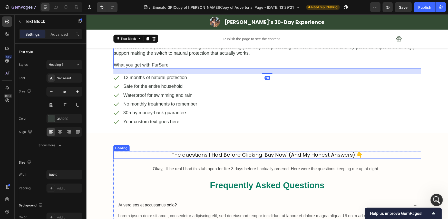
click at [177, 156] on h2 "The questions I Had Before Clicking 'Buy Now' (And My Honest Answers) 👇" at bounding box center [267, 155] width 308 height 8
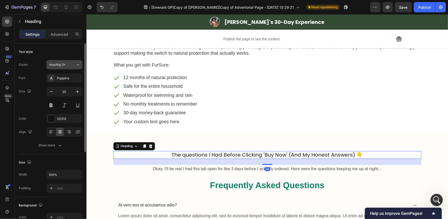
click at [67, 66] on div "Heading 3*" at bounding box center [59, 64] width 21 height 5
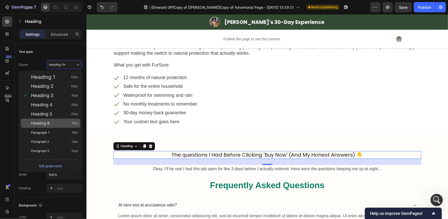
click at [59, 124] on div "Heading 6 18px" at bounding box center [54, 123] width 47 height 5
type input "18"
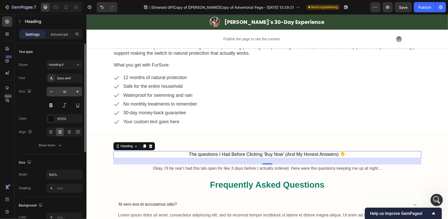
click at [65, 94] on input "18" at bounding box center [64, 91] width 17 height 9
click at [50, 131] on icon at bounding box center [50, 131] width 3 height 1
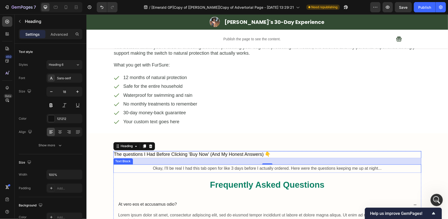
click at [136, 168] on p "Okay, I'll be real I had this tab open for like 3 days before I actually ordere…" at bounding box center [267, 168] width 307 height 7
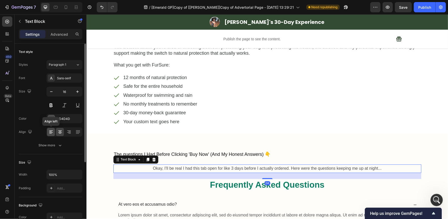
click at [53, 129] on icon at bounding box center [50, 131] width 5 height 5
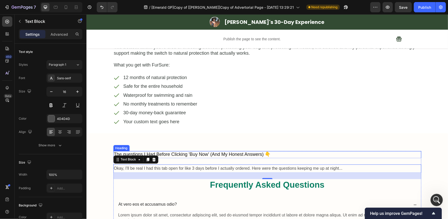
click at [273, 156] on h2 "The questions I Had Before Clicking 'Buy Now' (And My Honest Answers) 👇" at bounding box center [267, 154] width 308 height 7
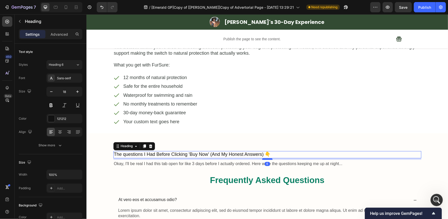
drag, startPoint x: 266, startPoint y: 163, endPoint x: 266, endPoint y: 158, distance: 4.6
click at [266, 158] on div at bounding box center [267, 159] width 10 height 2
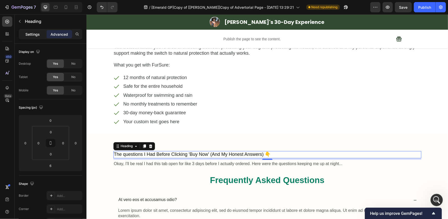
click at [35, 36] on p "Settings" at bounding box center [32, 34] width 14 height 5
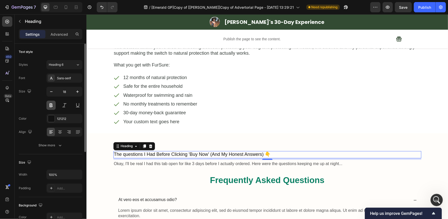
click at [52, 106] on button at bounding box center [50, 105] width 9 height 9
click at [36, 108] on div "Size 18" at bounding box center [51, 98] width 64 height 23
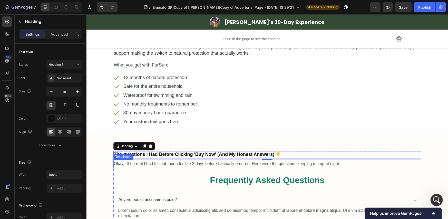
click at [139, 162] on p "Okay, I'll be real I had this tab open for like 3 days before I actually ordere…" at bounding box center [267, 163] width 307 height 7
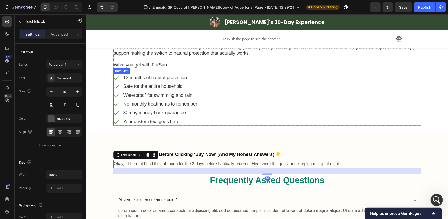
click at [209, 104] on div "12 months of natural protection Safe for the entire household Waterproof for sw…" at bounding box center [267, 100] width 308 height 52
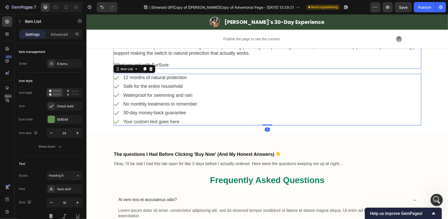
click at [186, 61] on p at bounding box center [267, 59] width 307 height 6
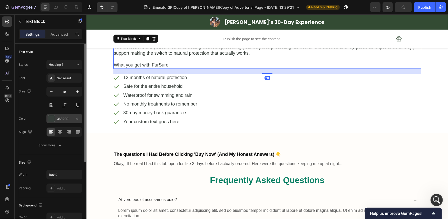
click at [63, 122] on div "363D39" at bounding box center [64, 118] width 36 height 9
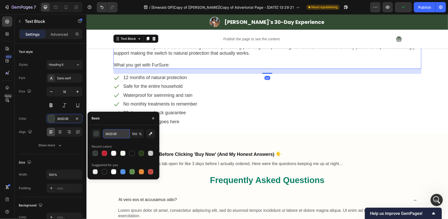
click at [110, 132] on input "363D39" at bounding box center [116, 133] width 27 height 9
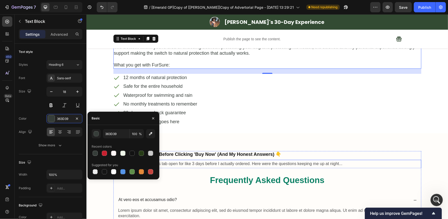
click at [243, 162] on p "Okay, I'll be real I had this tab open for like 3 days before I actually ordere…" at bounding box center [267, 163] width 307 height 7
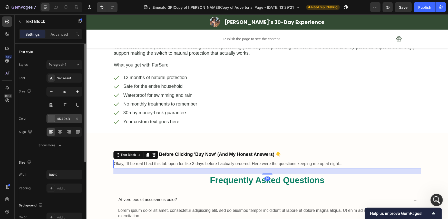
click at [63, 117] on div "4D4D4D" at bounding box center [64, 118] width 15 height 5
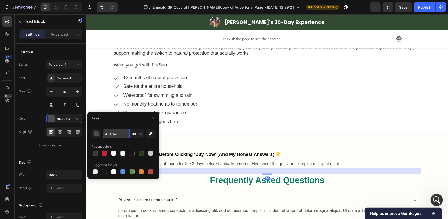
click at [111, 134] on input "4D4D4D" at bounding box center [116, 133] width 27 height 9
paste input "363D39"
type input "363D39"
click at [41, 107] on div "Size 16" at bounding box center [51, 98] width 64 height 23
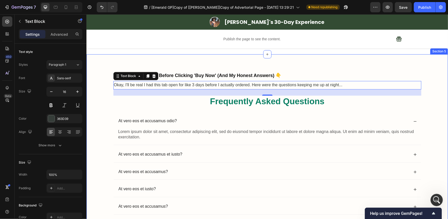
scroll to position [1818, 0]
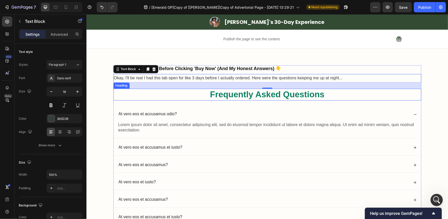
click at [292, 95] on h2 "Frequently Asked Questions" at bounding box center [267, 94] width 308 height 12
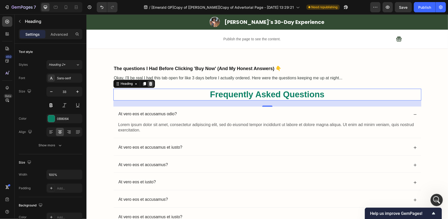
click at [149, 84] on icon at bounding box center [149, 84] width 3 height 4
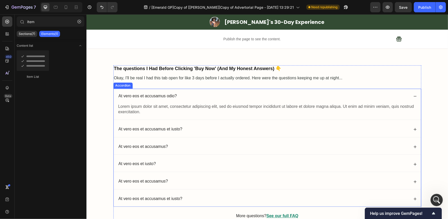
click at [209, 90] on div "At vero eos et accusamus odio?" at bounding box center [266, 95] width 307 height 15
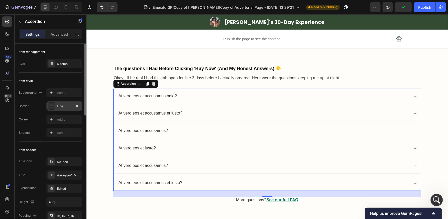
click at [61, 106] on div "Line" at bounding box center [64, 106] width 15 height 5
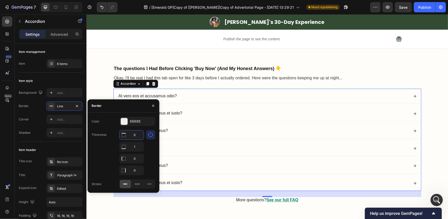
click at [133, 137] on input "0" at bounding box center [132, 134] width 24 height 9
type input "1"
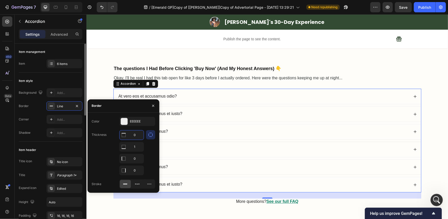
click at [61, 147] on div "Item header" at bounding box center [51, 150] width 64 height 8
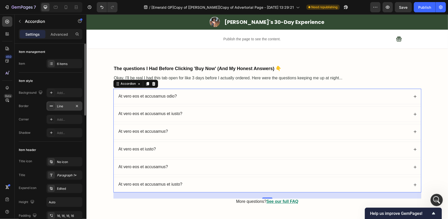
click at [58, 106] on div "Line" at bounding box center [64, 106] width 15 height 5
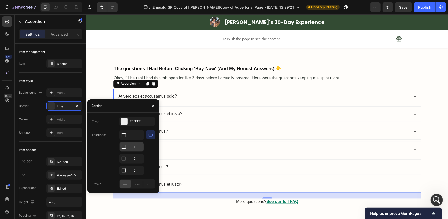
click at [132, 147] on input "1" at bounding box center [132, 146] width 24 height 9
click at [133, 135] on input "0" at bounding box center [132, 134] width 24 height 9
type input "1"
type input "0"
click at [135, 143] on input "1" at bounding box center [132, 146] width 24 height 9
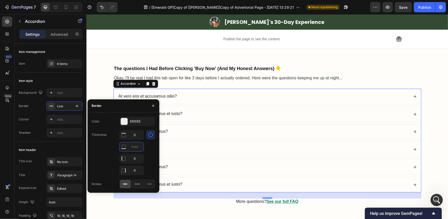
click at [111, 152] on div "Color EEEEEE Thickness 0 0 0 Stroke" at bounding box center [123, 153] width 72 height 72
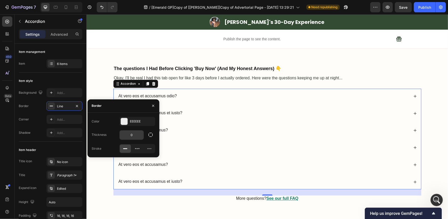
click at [134, 135] on input "0" at bounding box center [132, 134] width 24 height 9
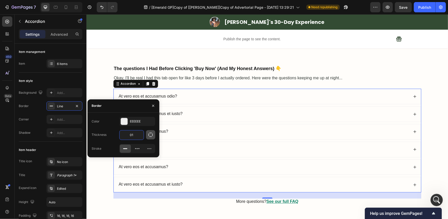
click at [152, 134] on icon "button" at bounding box center [150, 135] width 4 height 4
type input "1"
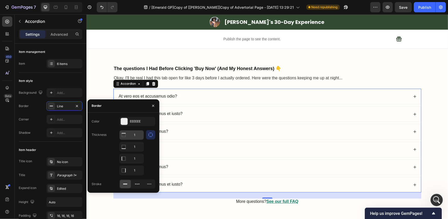
click at [138, 135] on input "1" at bounding box center [132, 134] width 24 height 9
click at [136, 145] on input "1" at bounding box center [132, 146] width 24 height 9
click at [138, 158] on input "1" at bounding box center [132, 158] width 24 height 9
type input "0"
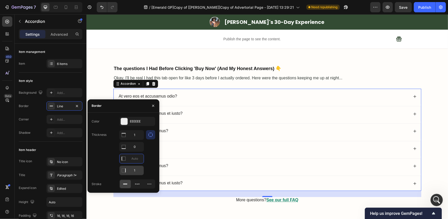
click at [136, 171] on input "1" at bounding box center [132, 170] width 24 height 9
type input "0"
click at [111, 161] on div "Thickness 1 0 0" at bounding box center [124, 152] width 64 height 45
type input "0"
click at [428, 99] on div "The questions I Had Before Clicking 'Buy Now' (And My Honest Answers) 👇 Heading…" at bounding box center [266, 138] width 351 height 146
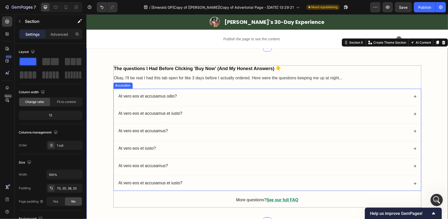
click at [194, 95] on div "At vero eos et accusamus odio?" at bounding box center [262, 96] width 291 height 7
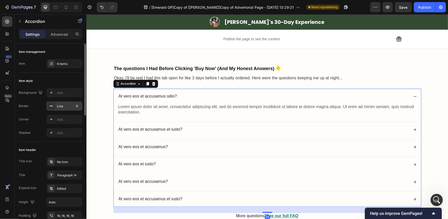
click at [67, 105] on div "Line" at bounding box center [64, 106] width 15 height 5
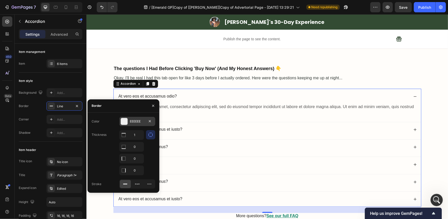
click at [121, 120] on div at bounding box center [124, 121] width 7 height 7
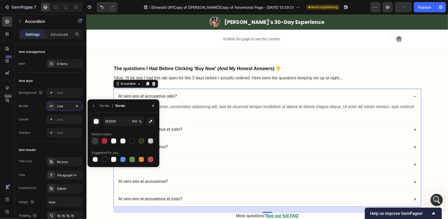
click at [94, 142] on div at bounding box center [95, 140] width 5 height 5
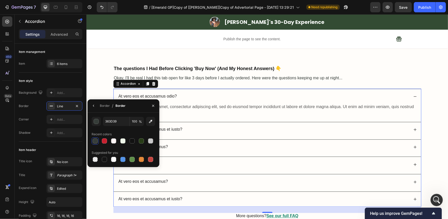
click at [94, 142] on div at bounding box center [95, 140] width 5 height 5
click at [151, 142] on div at bounding box center [150, 140] width 5 height 5
type input "C9C9C9"
click at [270, 96] on div "At vero eos et accusamus odio?" at bounding box center [262, 96] width 291 height 7
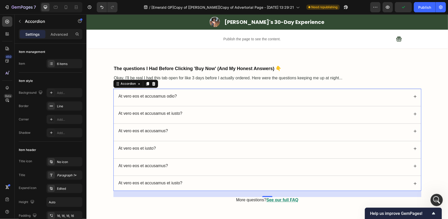
click at [133, 96] on p "At vero eos et accusamus odio?" at bounding box center [147, 96] width 58 height 5
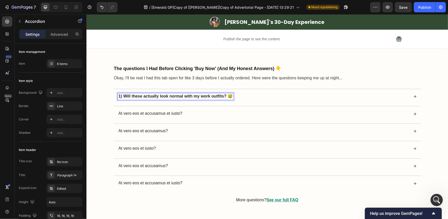
click at [136, 96] on strong "1) Will these actually look normal with my work outfits? 😅" at bounding box center [175, 96] width 114 height 4
click at [162, 96] on strong "1) Will these actually look normal with my work outfits? 😅" at bounding box center [175, 96] width 114 height 4
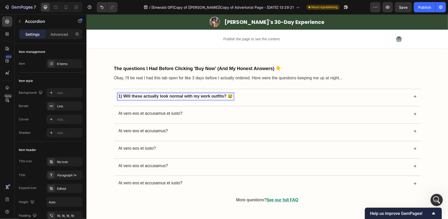
click at [162, 96] on strong "1) Will these actually look normal with my work outfits? 😅" at bounding box center [175, 96] width 114 height 4
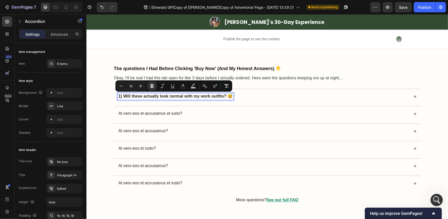
click at [162, 96] on strong "1) Will these actually look normal with my work outfits? 😅" at bounding box center [175, 96] width 114 height 4
click at [227, 85] on icon "Editor contextual toolbar" at bounding box center [226, 85] width 5 height 5
click at [108, 96] on div "The questions I Had Before Clicking 'Buy Now' (And My Honest Answers) 👇 Heading…" at bounding box center [266, 138] width 351 height 146
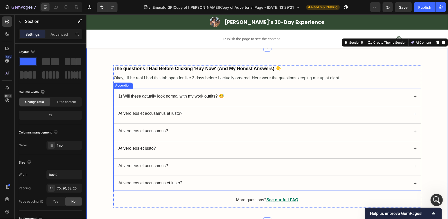
click at [146, 111] on p "At vero eos et accusamus et iusto?" at bounding box center [150, 113] width 64 height 5
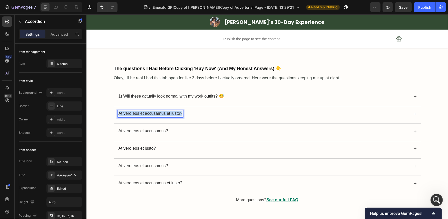
click at [146, 111] on p "At vero eos et accusamus et iusto?" at bounding box center [150, 113] width 64 height 5
click at [205, 113] on strong "2) Are they really hands-off? I have back issues! 😅" at bounding box center [168, 113] width 100 height 4
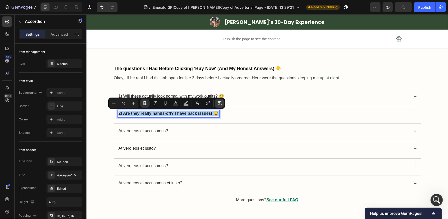
drag, startPoint x: 220, startPoint y: 103, endPoint x: 223, endPoint y: 107, distance: 4.4
click at [220, 103] on icon "Editor contextual toolbar" at bounding box center [219, 103] width 5 height 4
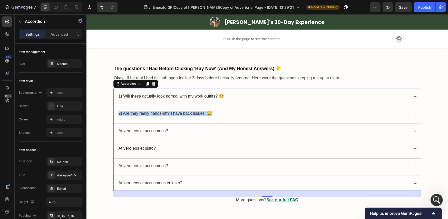
click at [143, 132] on p "At vero eos et accusamus?" at bounding box center [142, 130] width 49 height 5
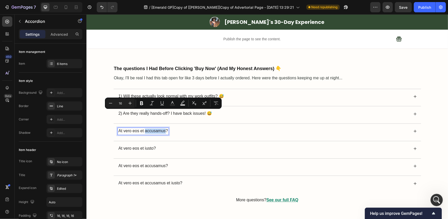
click at [143, 132] on p "At vero eos et accusamus?" at bounding box center [142, 130] width 49 height 5
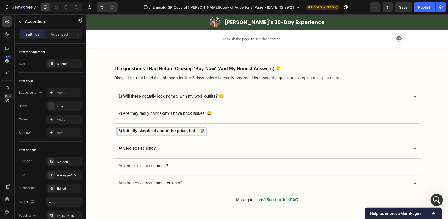
click at [143, 132] on strong "3) Initially skeptical about the price, but... 💸" at bounding box center [161, 130] width 86 height 4
click at [164, 131] on strong "3) Initially skeptical about the price, but... 💸" at bounding box center [161, 130] width 86 height 4
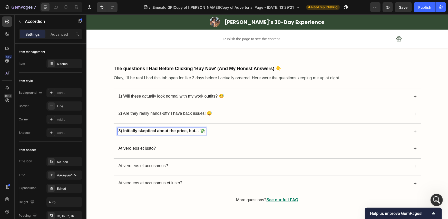
click at [164, 131] on strong "3) Initially skeptical about the price, but... 💸" at bounding box center [161, 130] width 86 height 4
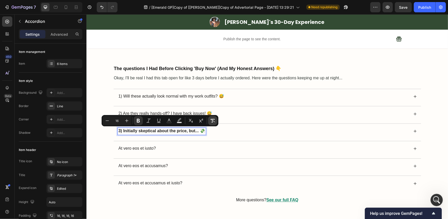
click at [210, 122] on icon "Editor contextual toolbar" at bounding box center [212, 120] width 5 height 5
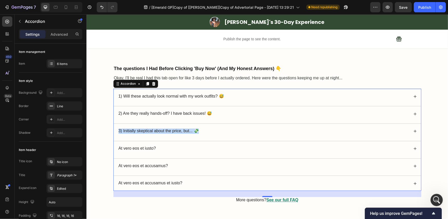
click at [122, 145] on div "At vero eos et iusto?" at bounding box center [136, 148] width 39 height 7
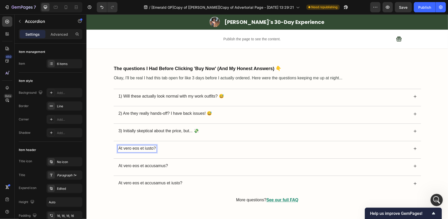
click at [127, 147] on p "At vero eos et iusto?" at bounding box center [136, 148] width 37 height 5
click at [148, 147] on strong "4) Should I get a second pair? 👟" at bounding box center [150, 148] width 65 height 4
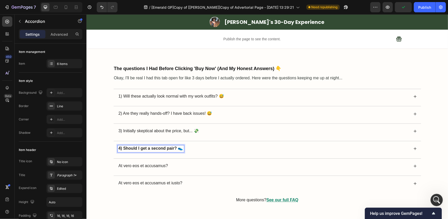
click at [148, 147] on strong "4) Should I get a second pair? 👟" at bounding box center [150, 148] width 65 height 4
click at [158, 147] on strong "4) Should I get a second pair? 👟" at bounding box center [150, 148] width 65 height 4
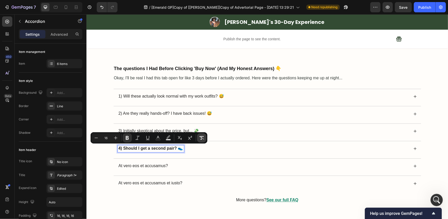
click at [206, 140] on button "Remove Format" at bounding box center [201, 137] width 9 height 9
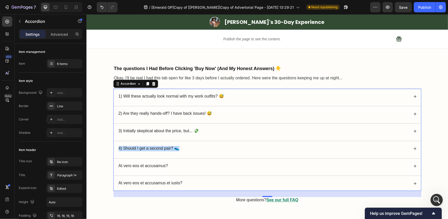
click at [135, 165] on p "At vero eos et accusamus?" at bounding box center [142, 165] width 49 height 5
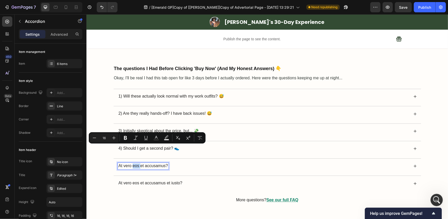
click at [135, 165] on p "At vero eos et accusamus?" at bounding box center [142, 165] width 49 height 5
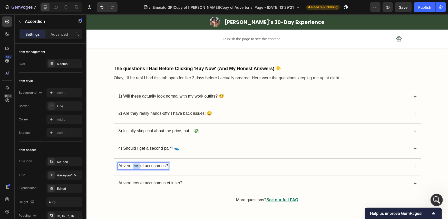
click at [135, 165] on p "At vero eos et accusamus?" at bounding box center [142, 165] width 49 height 5
click at [155, 165] on strong "5) Are they durable enough for daily wear? 💪" at bounding box center [162, 165] width 89 height 4
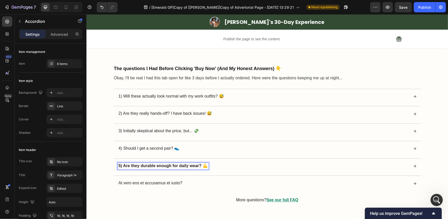
click at [168, 165] on strong "5) Are they durable enough for daily wear? 💪" at bounding box center [162, 165] width 89 height 4
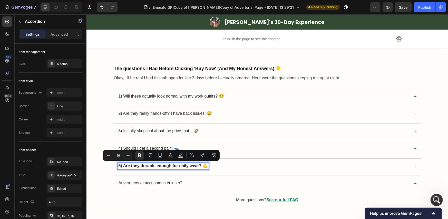
click at [168, 165] on strong "5) Are they durable enough for daily wear? 💪" at bounding box center [162, 165] width 89 height 4
click at [214, 157] on icon "Editor contextual toolbar" at bounding box center [213, 155] width 5 height 5
click at [202, 184] on div "At vero eos et accusamus et iusto?" at bounding box center [262, 183] width 291 height 7
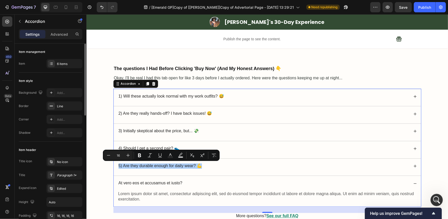
click at [64, 68] on div "Item management Item 6 items" at bounding box center [51, 58] width 64 height 29
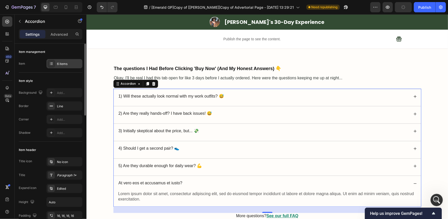
click at [76, 65] on div "6 items" at bounding box center [69, 64] width 24 height 5
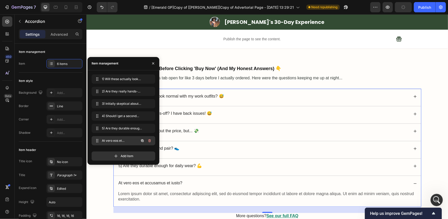
click at [149, 142] on button "button" at bounding box center [149, 140] width 7 height 7
click at [149, 142] on div "Delete" at bounding box center [145, 140] width 9 height 5
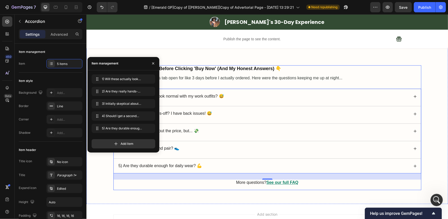
drag, startPoint x: 159, startPoint y: 189, endPoint x: 163, endPoint y: 182, distance: 8.0
click at [159, 189] on div "The questions I Had Before Clicking 'Buy Now' (And My Honest Answers) 👇 Heading…" at bounding box center [267, 127] width 308 height 125
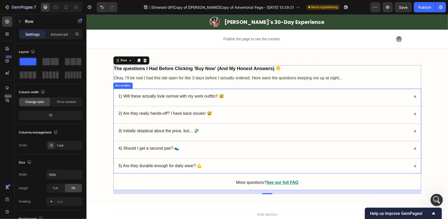
click at [235, 95] on div "1) Will these actually look normal with my work outfits? 😅" at bounding box center [262, 96] width 291 height 7
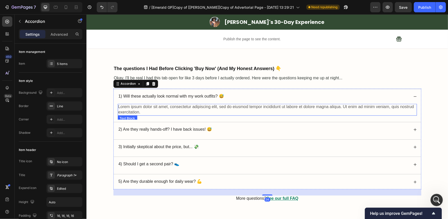
click at [165, 107] on p "Lorem ipsum dolor sit amet, consectetur adipiscing elit, sed do eiusmod tempor …" at bounding box center [267, 109] width 298 height 11
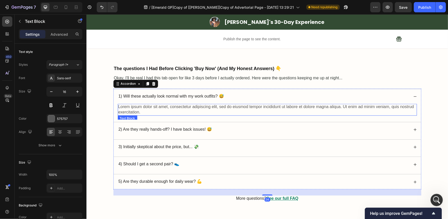
click at [165, 107] on p "Lorem ipsum dolor sit amet, consectetur adipiscing elit, sed do eiusmod tempor …" at bounding box center [267, 109] width 298 height 11
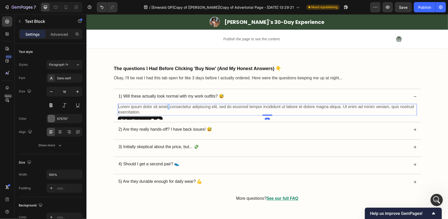
click at [165, 107] on p "Lorem ipsum dolor sit amet, consectetur adipiscing elit, sed do eiusmod tempor …" at bounding box center [267, 109] width 298 height 11
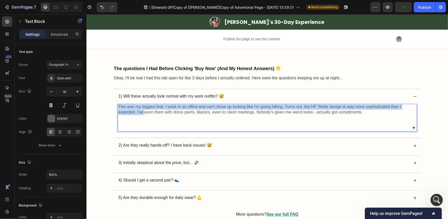
click at [165, 107] on p "This was my biggest fear. I work in an office and can't show up looking like I'…" at bounding box center [267, 112] width 298 height 16
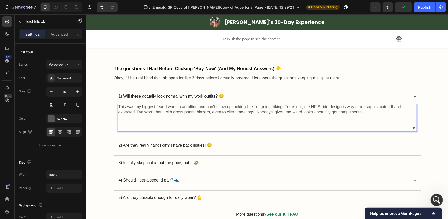
click at [165, 107] on p "This was my biggest fear. I work in an office and can't show up looking like I'…" at bounding box center [267, 112] width 298 height 16
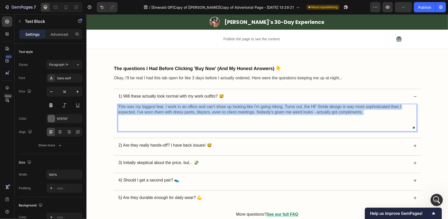
click at [165, 107] on p "This was my biggest fear. I work in an office and can't show up looking like I'…" at bounding box center [267, 112] width 298 height 16
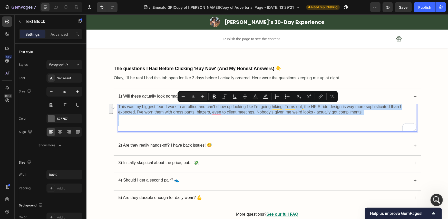
click at [261, 123] on p "Rich Text Editor. Editing area: main" at bounding box center [267, 125] width 298 height 11
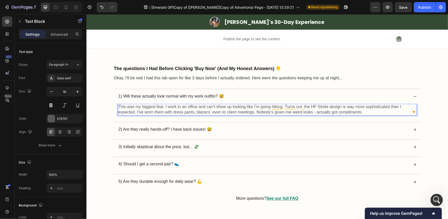
click at [313, 113] on p "This was my biggest fear. I work in an office and can't show up looking like I'…" at bounding box center [267, 109] width 298 height 11
click at [313, 111] on p "This was my biggest fear. I work in an office and can't show up looking like I'…" at bounding box center [267, 109] width 298 height 11
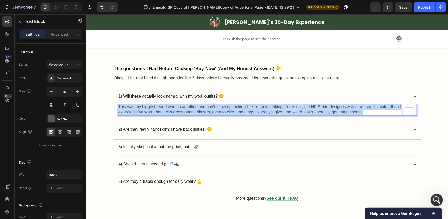
click at [313, 111] on p "This was my biggest fear. I work in an office and can't show up looking like I'…" at bounding box center [267, 109] width 298 height 11
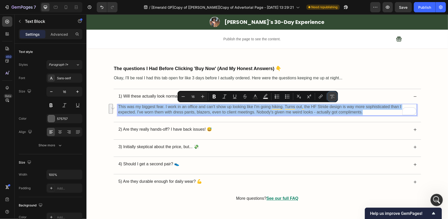
click at [333, 96] on icon "Editor contextual toolbar" at bounding box center [332, 96] width 5 height 5
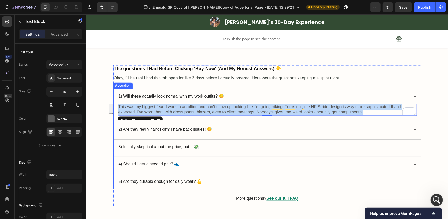
click at [217, 125] on div "2) Are they really hands-off? I have back issues! 😅" at bounding box center [266, 129] width 307 height 15
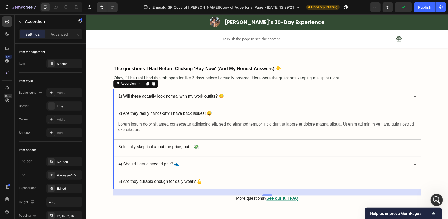
click at [244, 124] on p "Lorem ipsum dolor sit amet, consectetur adipiscing elit, sed do eiusmod tempor …" at bounding box center [267, 127] width 298 height 11
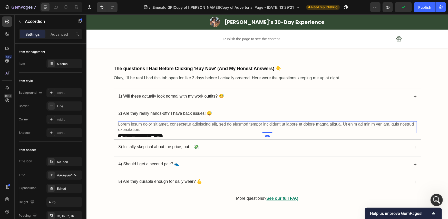
click at [244, 124] on p "Lorem ipsum dolor sit amet, consectetur adipiscing elit, sed do eiusmod tempor …" at bounding box center [267, 127] width 298 height 11
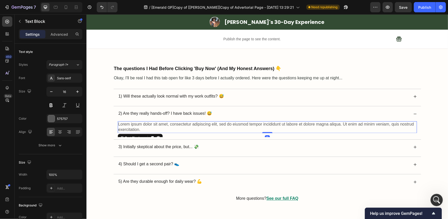
click at [244, 124] on p "Lorem ipsum dolor sit amet, consectetur adipiscing elit, sed do eiusmod tempor …" at bounding box center [267, 127] width 298 height 11
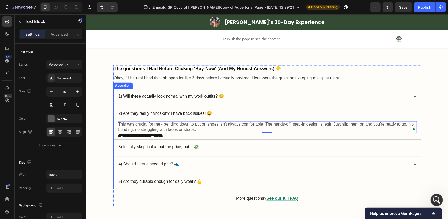
drag, startPoint x: 211, startPoint y: 142, endPoint x: 203, endPoint y: 147, distance: 9.4
click at [211, 142] on div "3) Initially skeptical about the price, but... 💸" at bounding box center [266, 146] width 307 height 15
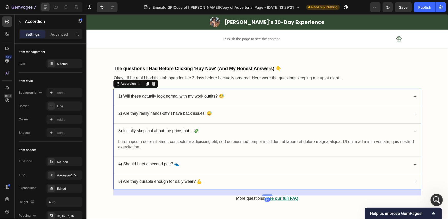
click at [171, 144] on p "Lorem ipsum dolor sit amet, consectetur adipiscing elit, sed do eiusmod tempor …" at bounding box center [267, 144] width 298 height 11
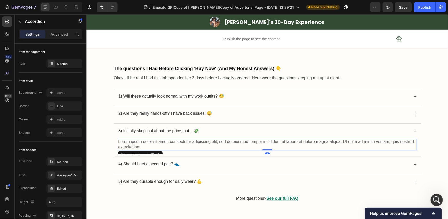
click at [171, 144] on p "Lorem ipsum dolor sit amet, consectetur adipiscing elit, sed do eiusmod tempor …" at bounding box center [267, 144] width 298 height 11
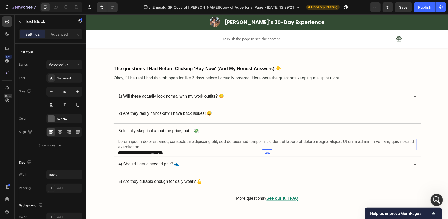
click at [171, 144] on p "Lorem ipsum dolor sit amet, consectetur adipiscing elit, sed do eiusmod tempor …" at bounding box center [267, 144] width 298 height 11
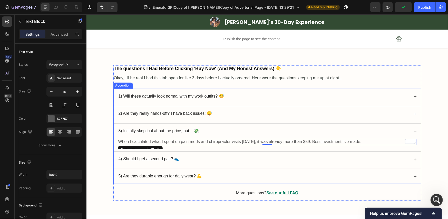
click at [218, 157] on div "4) Should I get a second pair? 👟" at bounding box center [262, 158] width 291 height 7
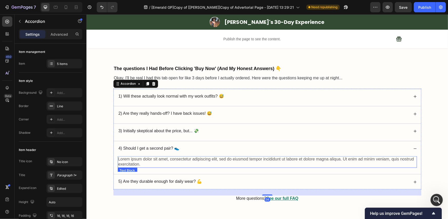
click at [145, 163] on p "Lorem ipsum dolor sit amet, consectetur adipiscing elit, sed do eiusmod tempor …" at bounding box center [267, 161] width 298 height 11
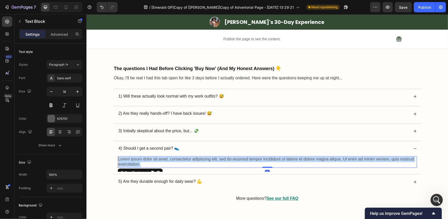
click at [145, 163] on p "Lorem ipsum dolor sit amet, consectetur adipiscing elit, sed do eiusmod tempor …" at bounding box center [267, 161] width 298 height 11
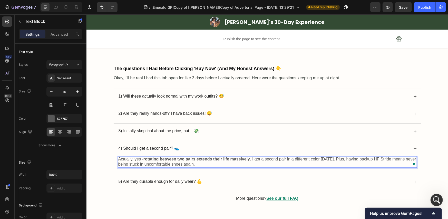
click at [243, 163] on p "Actually, yes - rotating between two pairs extends their life massively . I got…" at bounding box center [267, 161] width 298 height 11
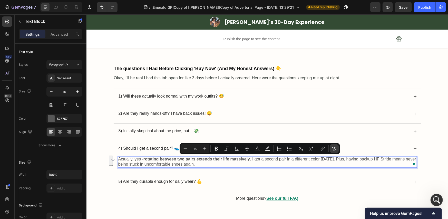
click at [337, 147] on button "Remove Format" at bounding box center [334, 148] width 9 height 9
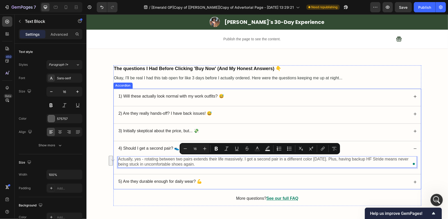
click at [153, 168] on div "Actually, yes - rotating between two pairs extends their life massively. I got …" at bounding box center [266, 164] width 307 height 16
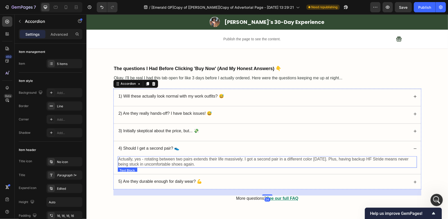
click at [143, 158] on p "Actually, yes - rotating between two pairs extends their life massively. I got …" at bounding box center [267, 161] width 298 height 11
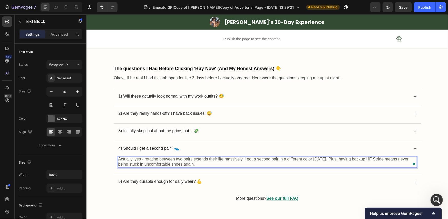
click at [146, 158] on p "Actually, yes - rotating between two pairs extends their life massively. I got …" at bounding box center [267, 161] width 298 height 11
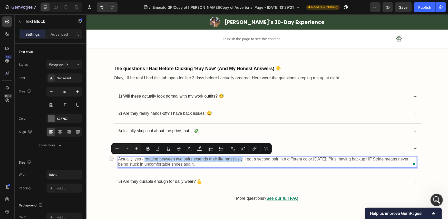
drag, startPoint x: 146, startPoint y: 159, endPoint x: 240, endPoint y: 159, distance: 93.6
click at [240, 159] on p "Actually, yes - rotating between two pairs extends their life massively. I got …" at bounding box center [267, 161] width 298 height 11
click at [149, 147] on icon "Editor contextual toolbar" at bounding box center [147, 149] width 3 height 4
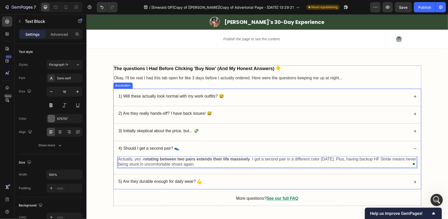
click at [234, 180] on div "5) Are they durable enough for daily wear? 💪" at bounding box center [262, 181] width 291 height 7
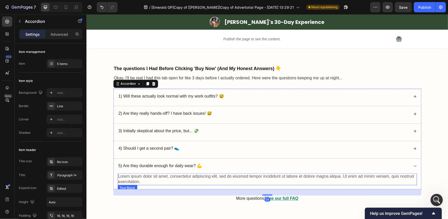
click at [192, 177] on p "Lorem ipsum dolor sit amet, consectetur adipiscing elit, sed do eiusmod tempor …" at bounding box center [267, 179] width 298 height 11
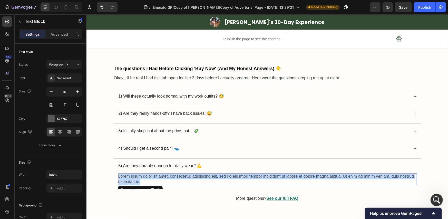
click at [192, 177] on p "Lorem ipsum dolor sit amet, consectetur adipiscing elit, sed do eiusmod tempor …" at bounding box center [267, 179] width 298 height 11
